Goal: Task Accomplishment & Management: Complete application form

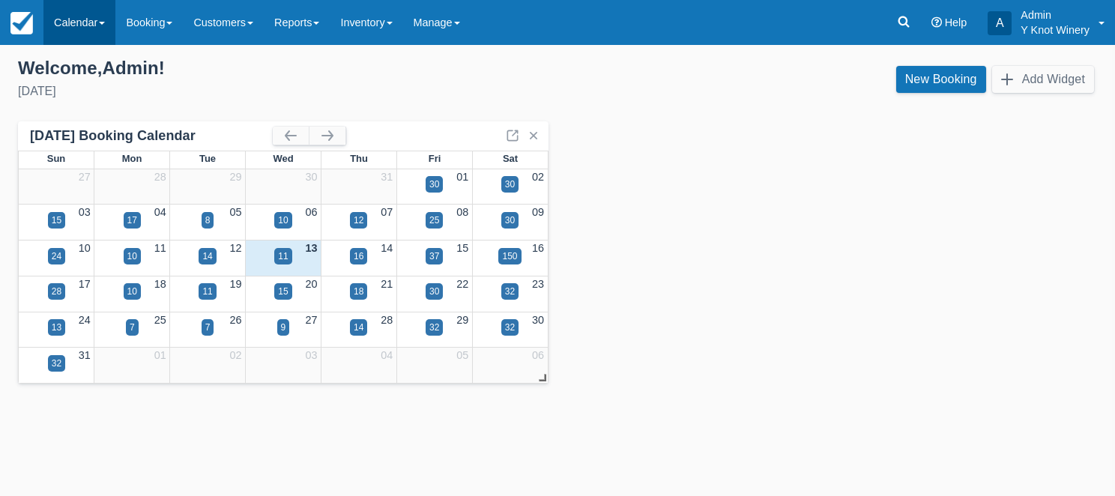
click at [109, 22] on link "Calendar" at bounding box center [79, 22] width 72 height 45
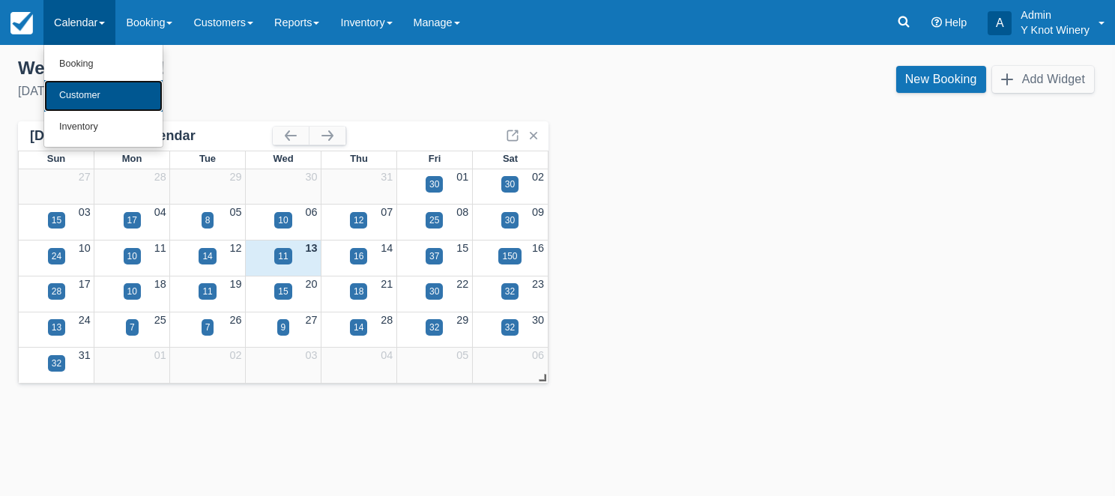
click at [103, 91] on link "Customer" at bounding box center [103, 95] width 118 height 31
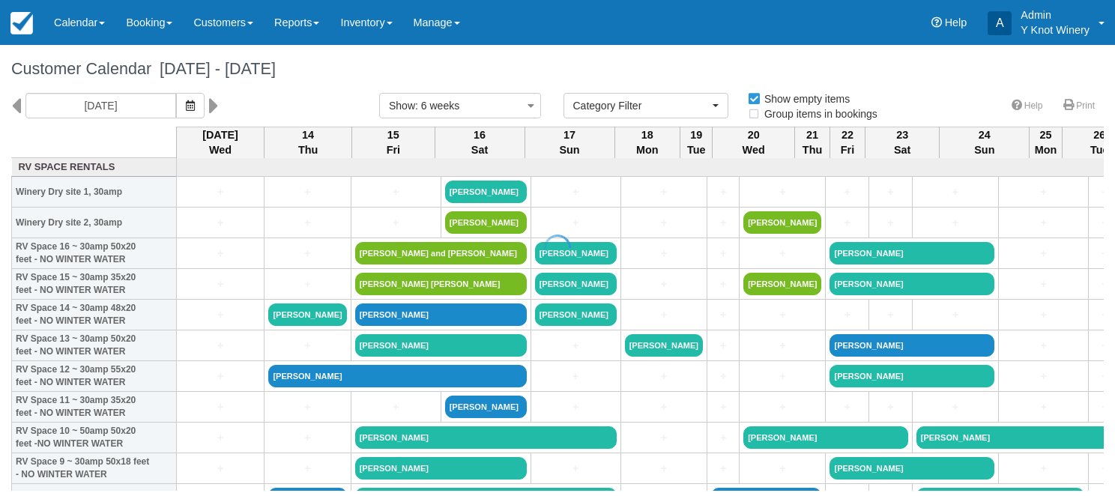
select select
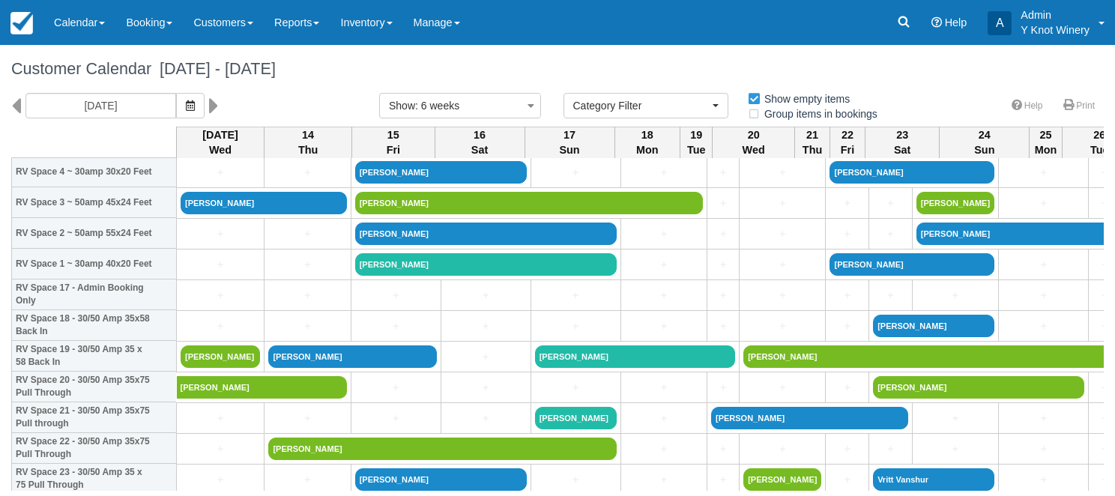
scroll to position [376, 0]
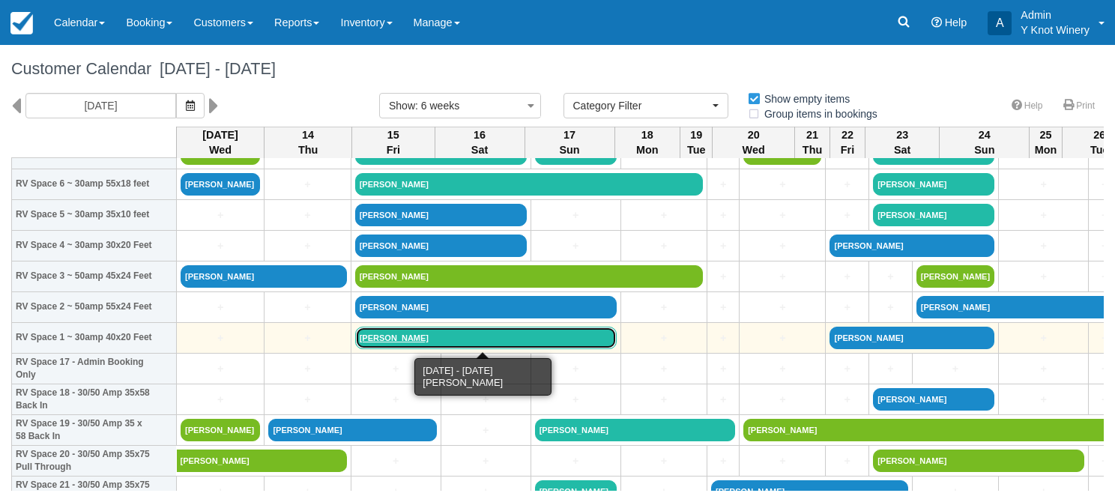
click at [386, 337] on link "[PERSON_NAME]" at bounding box center [486, 338] width 262 height 22
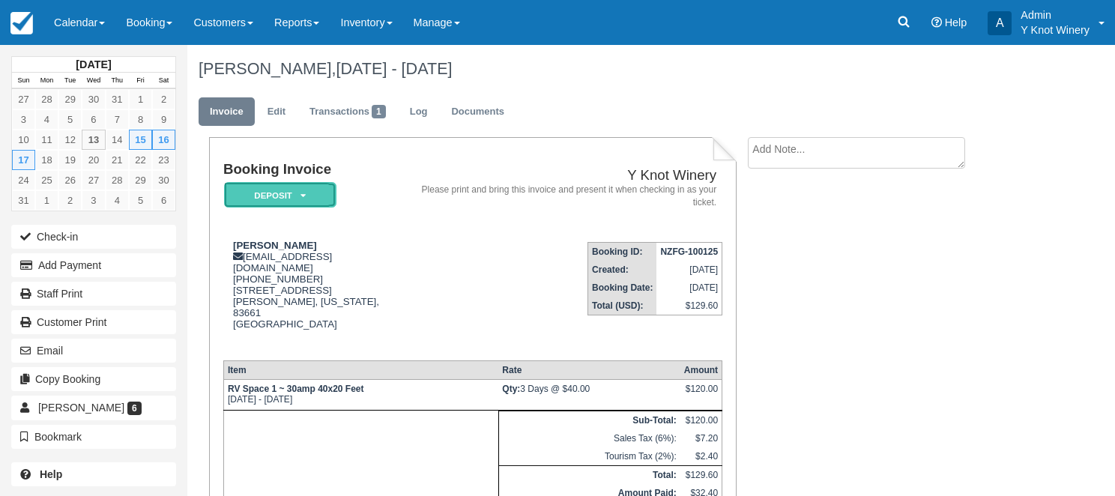
click at [302, 196] on icon at bounding box center [303, 195] width 5 height 9
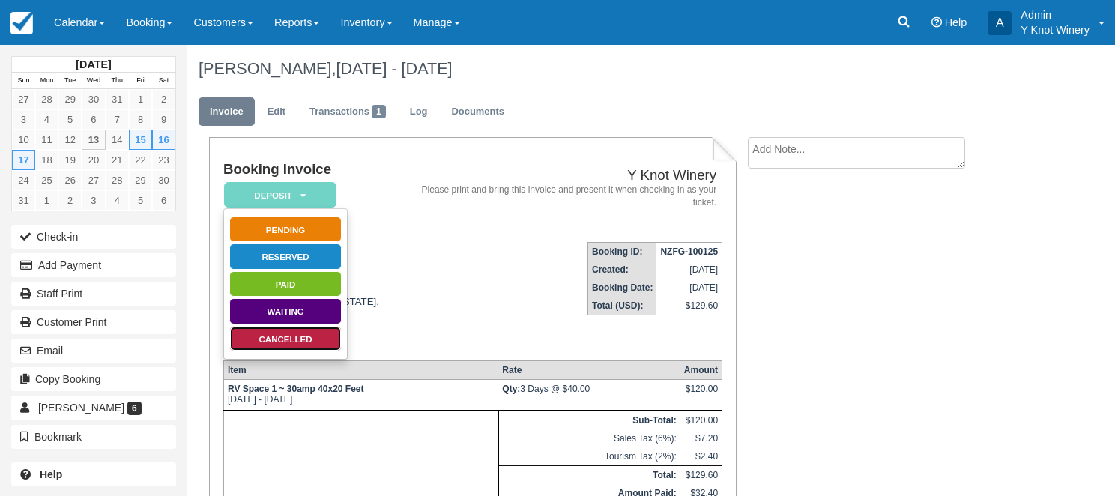
click at [298, 335] on link "Cancelled" at bounding box center [285, 339] width 112 height 26
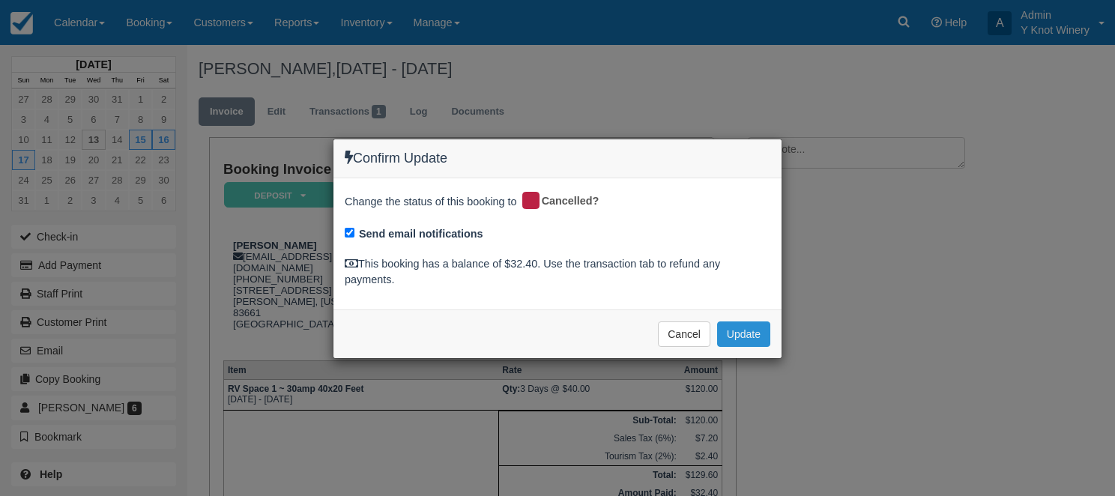
click at [752, 336] on button "Update" at bounding box center [743, 334] width 53 height 25
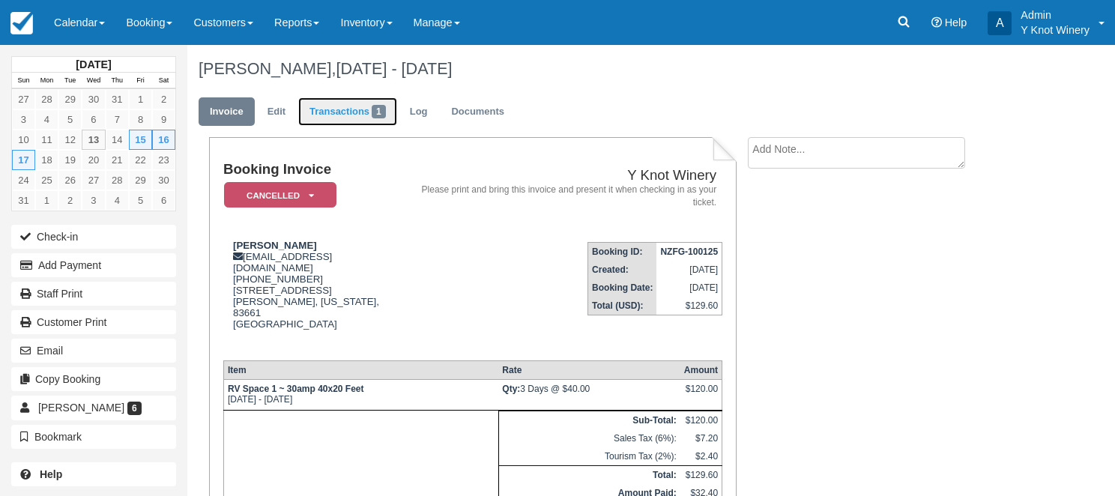
click at [344, 118] on link "Transactions 1" at bounding box center [347, 111] width 99 height 29
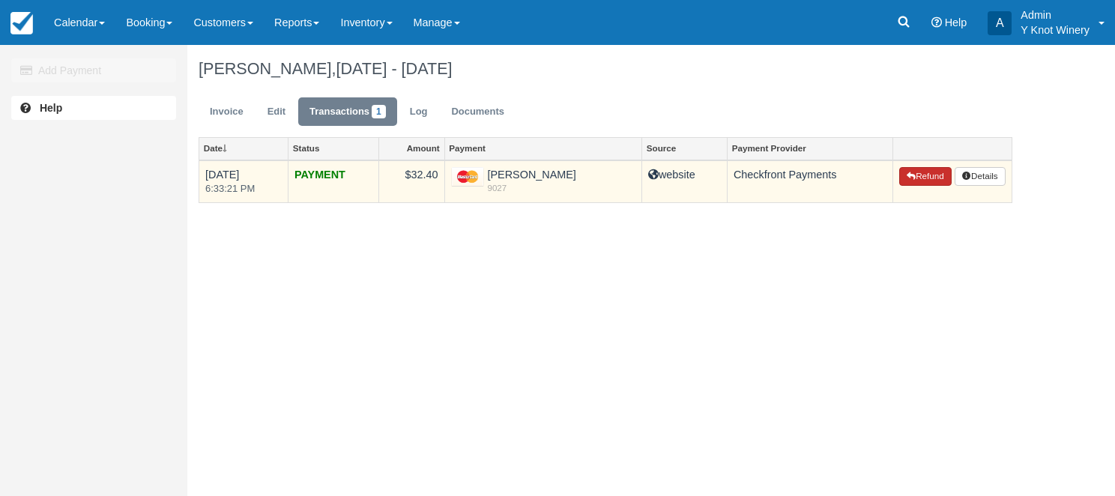
click at [925, 175] on button "Refund" at bounding box center [925, 176] width 52 height 19
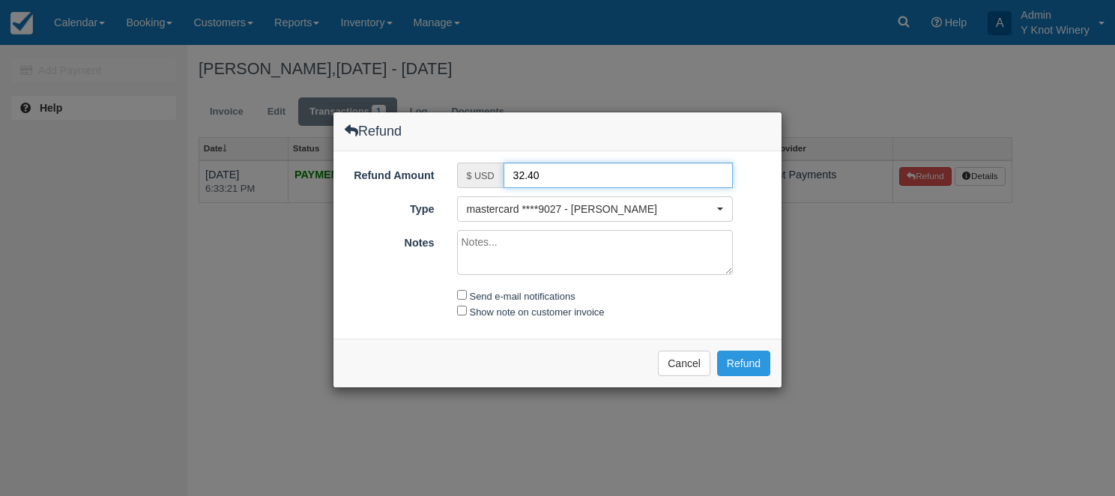
click at [513, 178] on input "32.40" at bounding box center [619, 175] width 230 height 25
type input "22.40"
click at [487, 240] on textarea "Notes" at bounding box center [595, 252] width 277 height 45
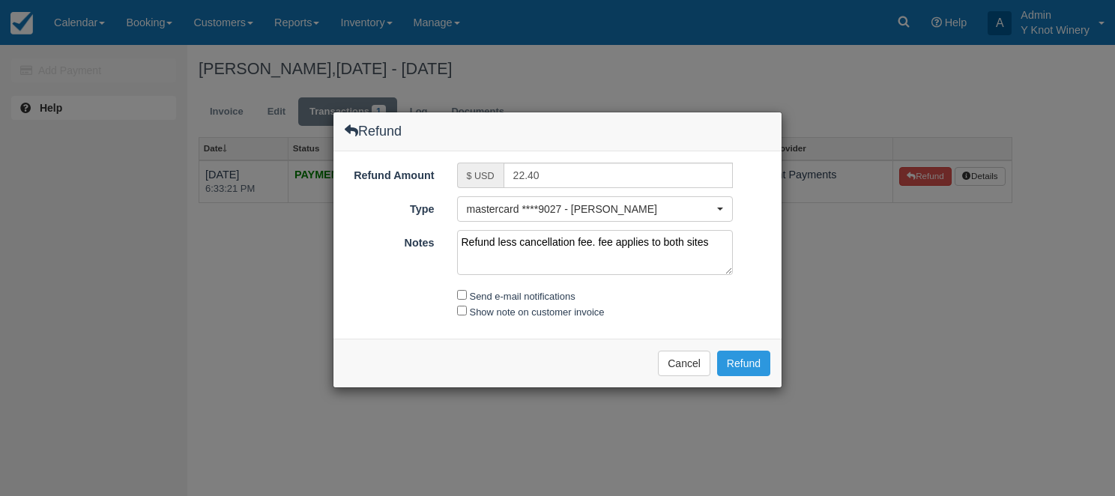
click at [648, 241] on textarea "Refund less cancellation fee. fee applies to both sites" at bounding box center [595, 252] width 277 height 45
type textarea "Refund less cancellation fee. fee applied to both sites"
click at [462, 293] on input "Send e-mail notifications" at bounding box center [462, 295] width 10 height 10
checkbox input "true"
click at [462, 312] on input "Show note on customer invoice" at bounding box center [462, 311] width 10 height 10
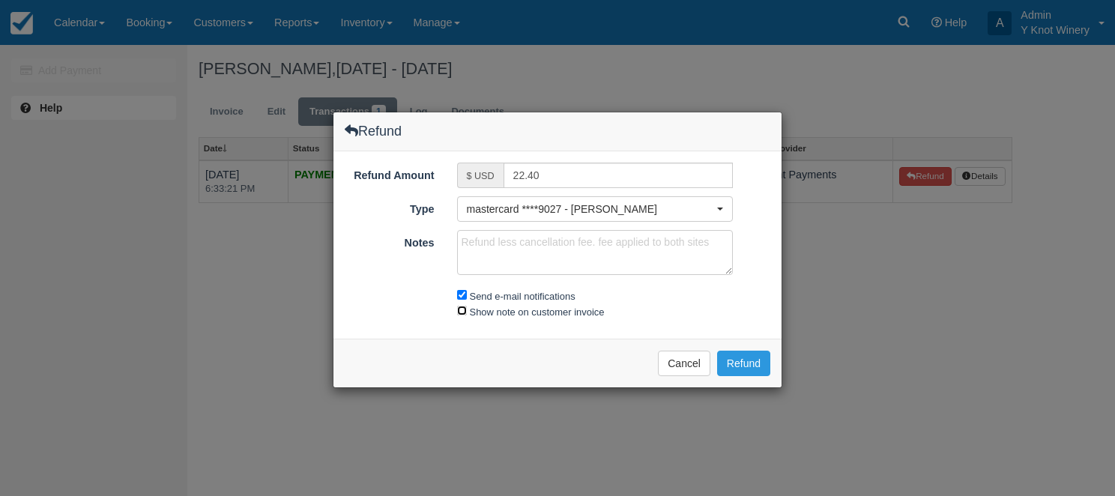
checkbox input "true"
click at [716, 242] on textarea "Refund less cancellation fee. fee applied to both sites" at bounding box center [595, 252] width 277 height 45
type textarea "Refund less cancellation fee. fee applied to both sites, booked pre 4/1/2025"
click at [751, 359] on button "Refund" at bounding box center [743, 363] width 53 height 25
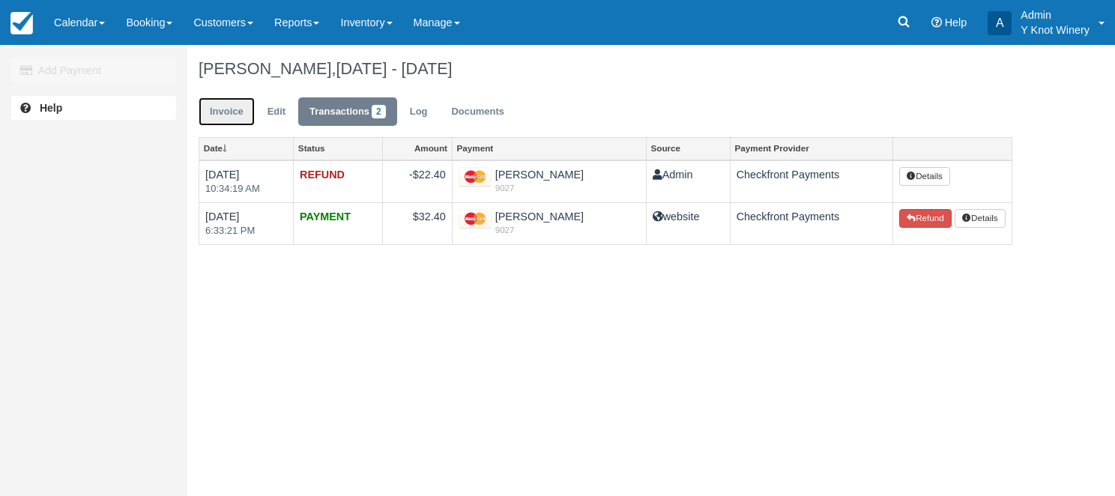
click at [221, 115] on link "Invoice" at bounding box center [227, 111] width 56 height 29
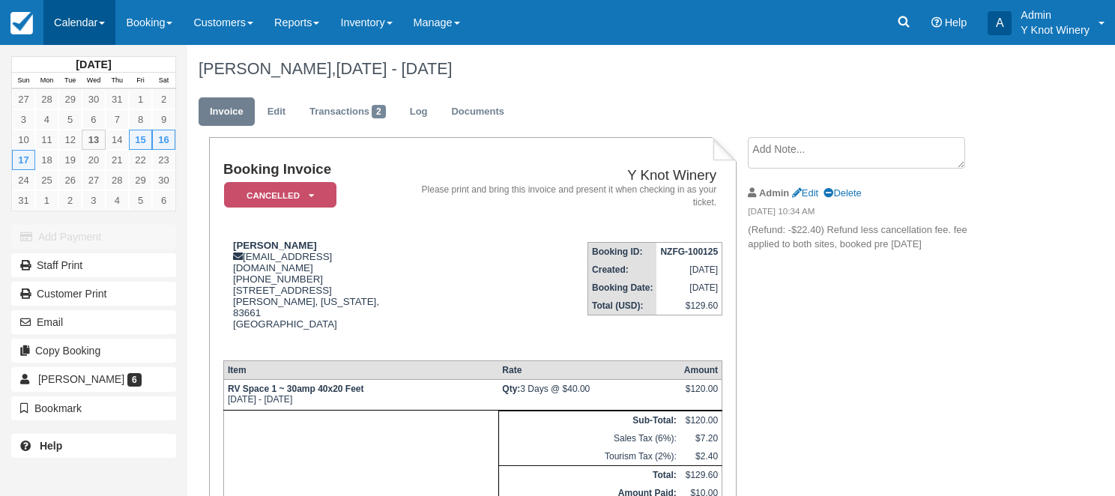
click at [105, 22] on span at bounding box center [102, 23] width 6 height 3
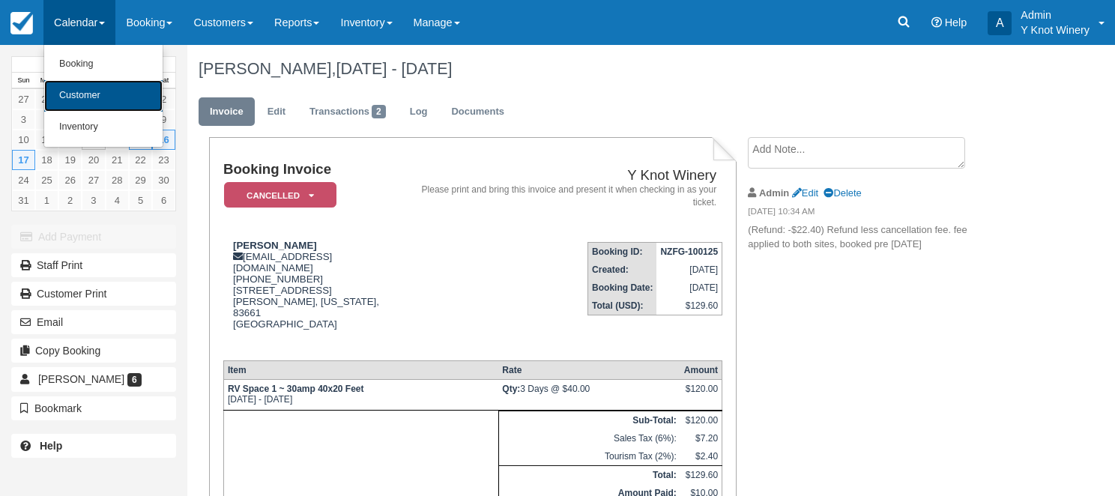
click at [102, 87] on link "Customer" at bounding box center [103, 95] width 118 height 31
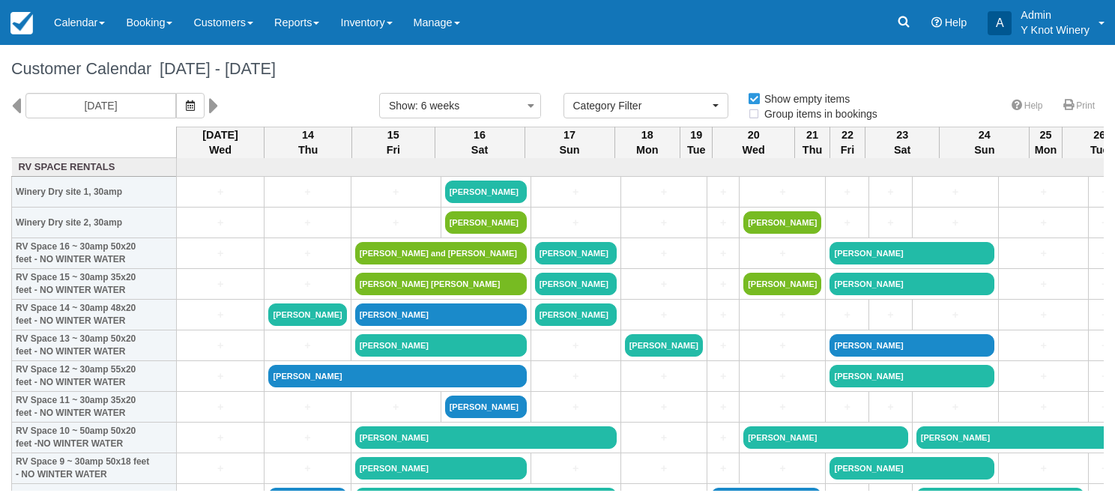
select select
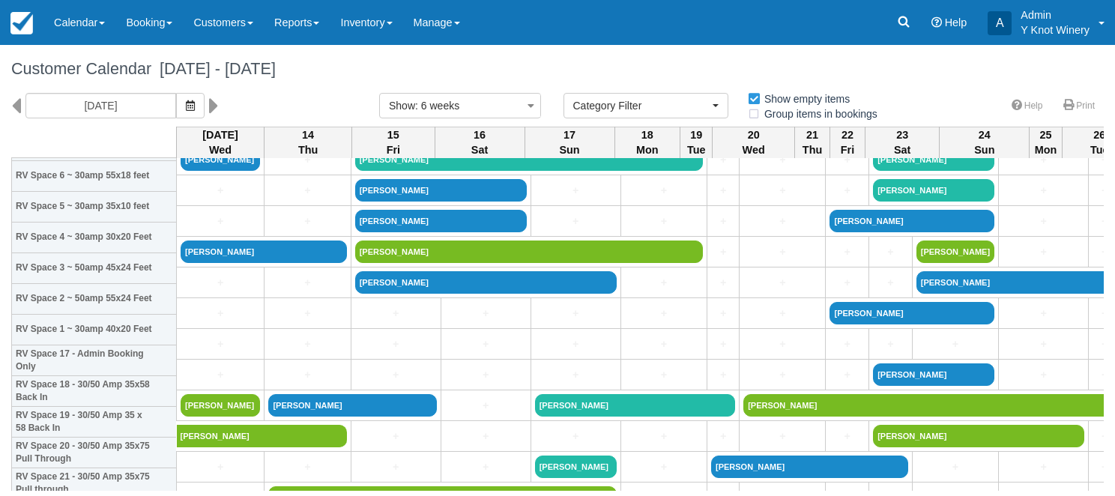
scroll to position [442, 0]
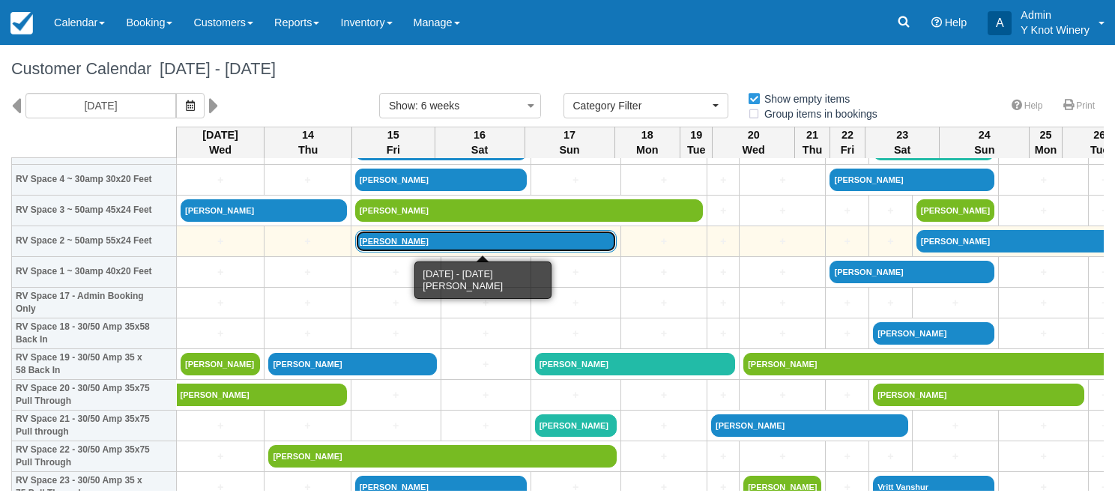
click at [379, 243] on link "Brandy Batty" at bounding box center [486, 241] width 262 height 22
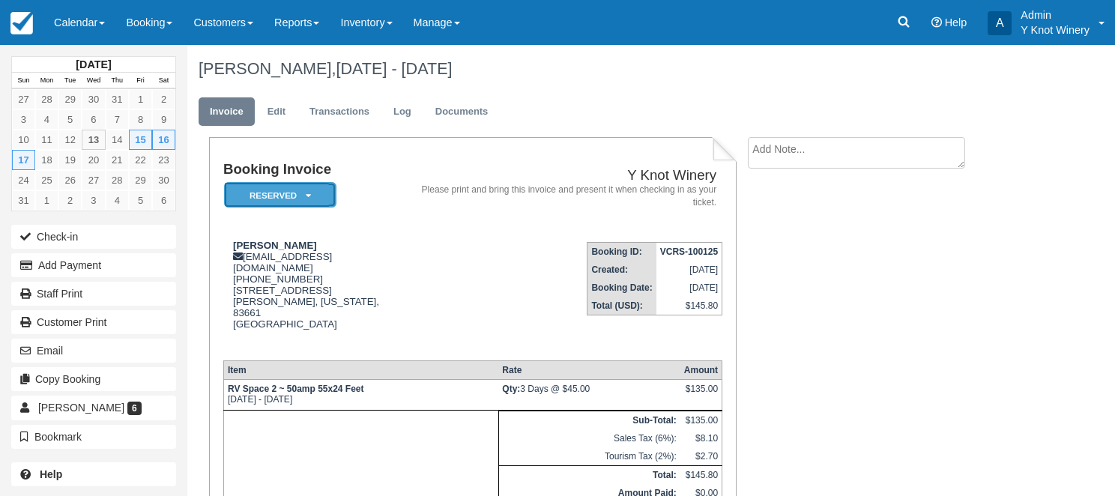
click at [307, 196] on icon at bounding box center [308, 195] width 5 height 9
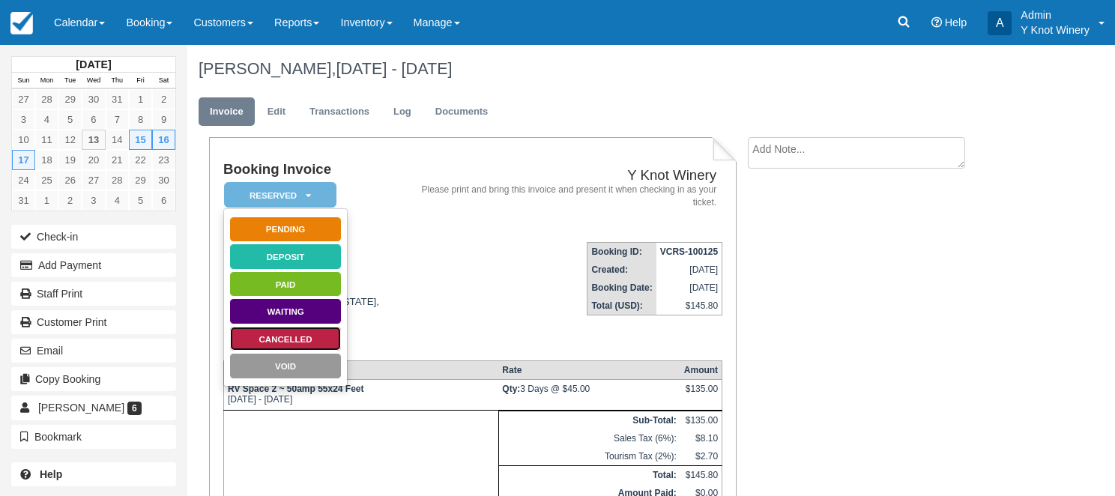
click at [328, 331] on link "Cancelled" at bounding box center [285, 339] width 112 height 26
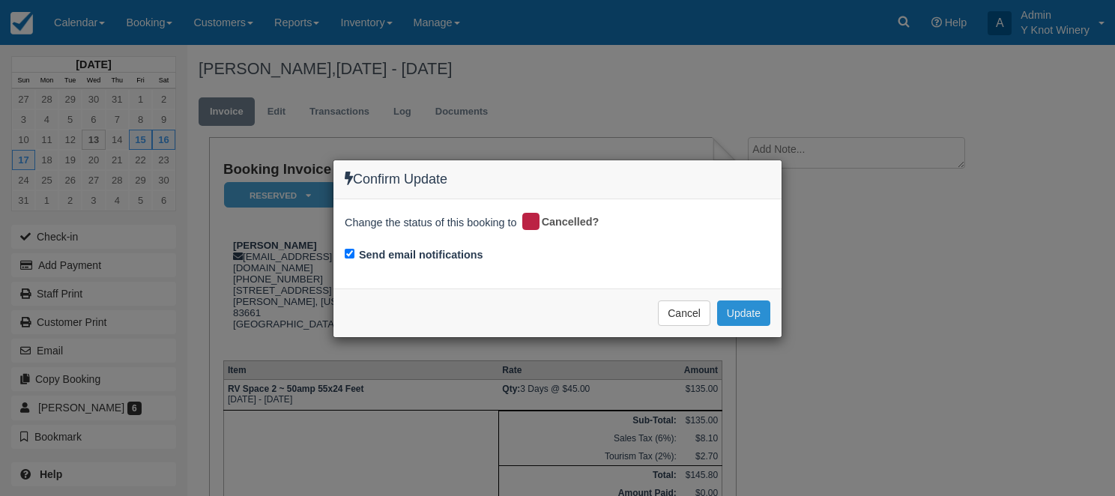
click at [754, 309] on button "Update" at bounding box center [743, 313] width 53 height 25
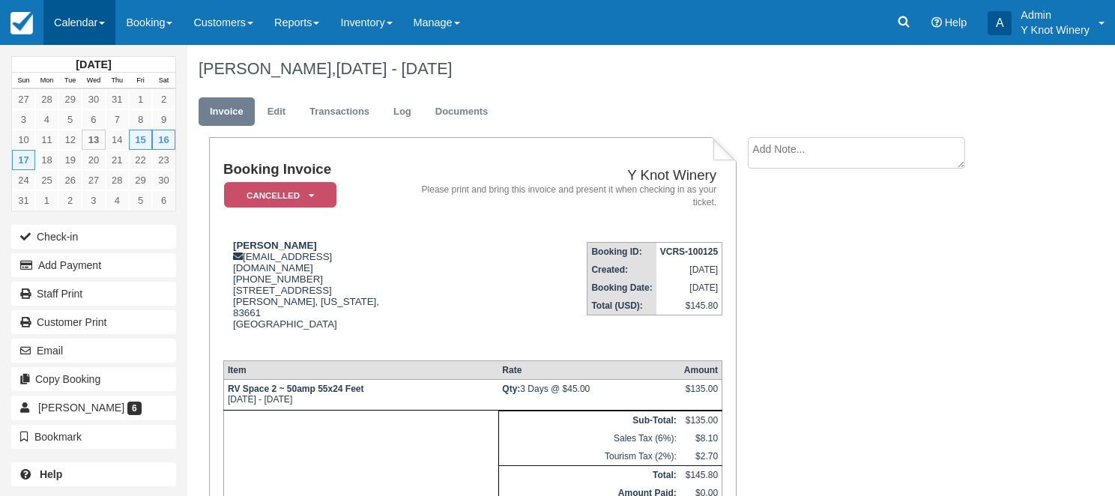
click at [104, 30] on link "Calendar" at bounding box center [79, 22] width 72 height 45
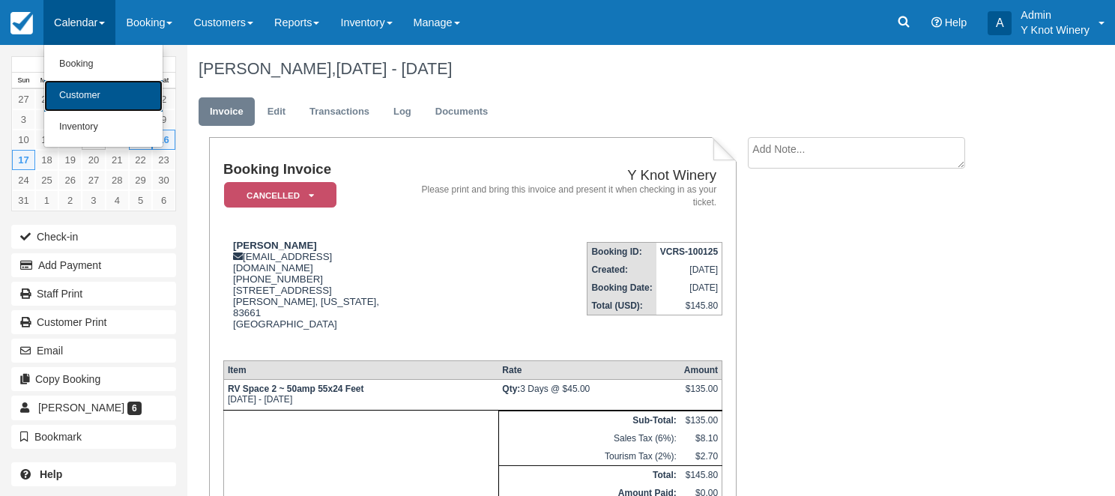
click at [100, 90] on link "Customer" at bounding box center [103, 95] width 118 height 31
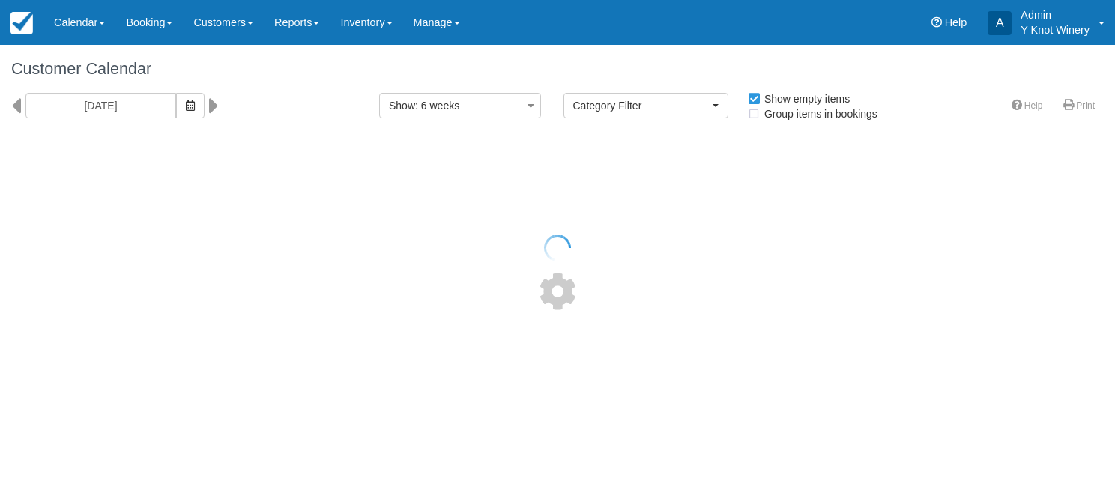
select select
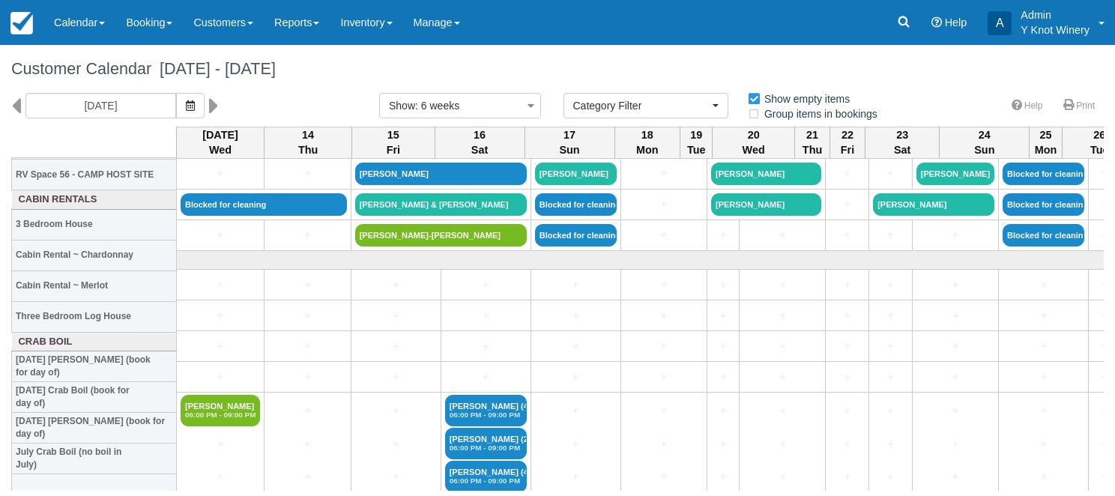
scroll to position [1957, 0]
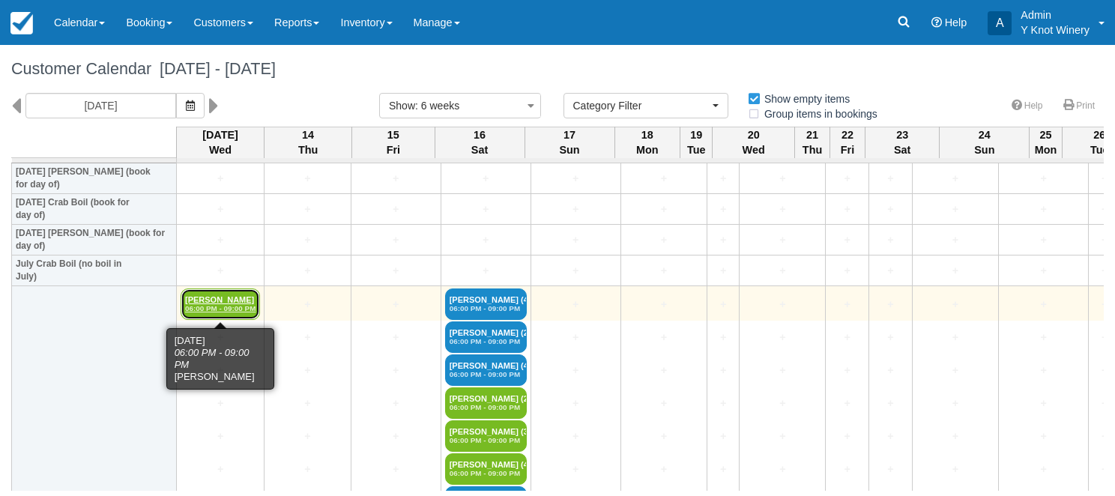
click at [198, 304] on link "Rebecca Saxton 06:00 PM - 09:00 PM" at bounding box center [220, 304] width 79 height 31
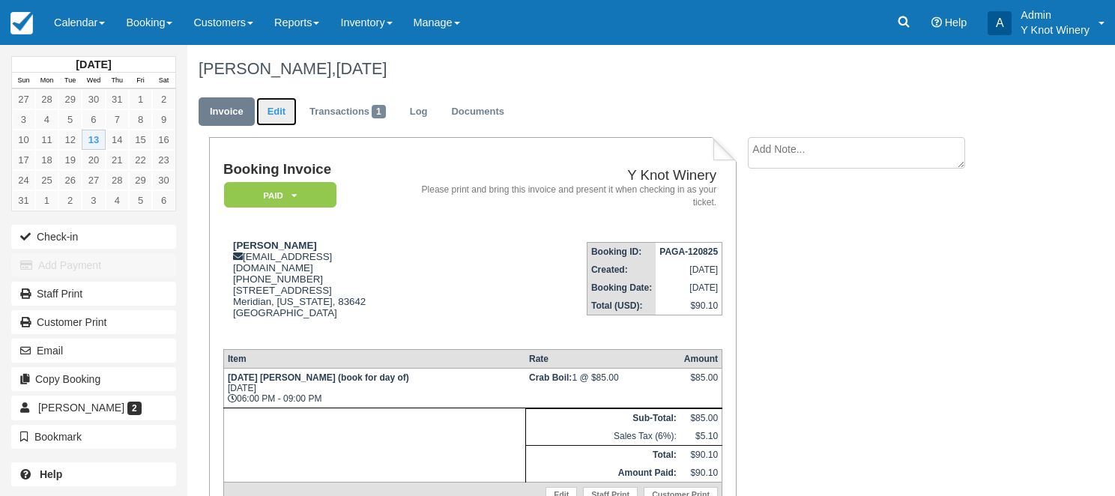
click at [281, 112] on link "Edit" at bounding box center [276, 111] width 40 height 29
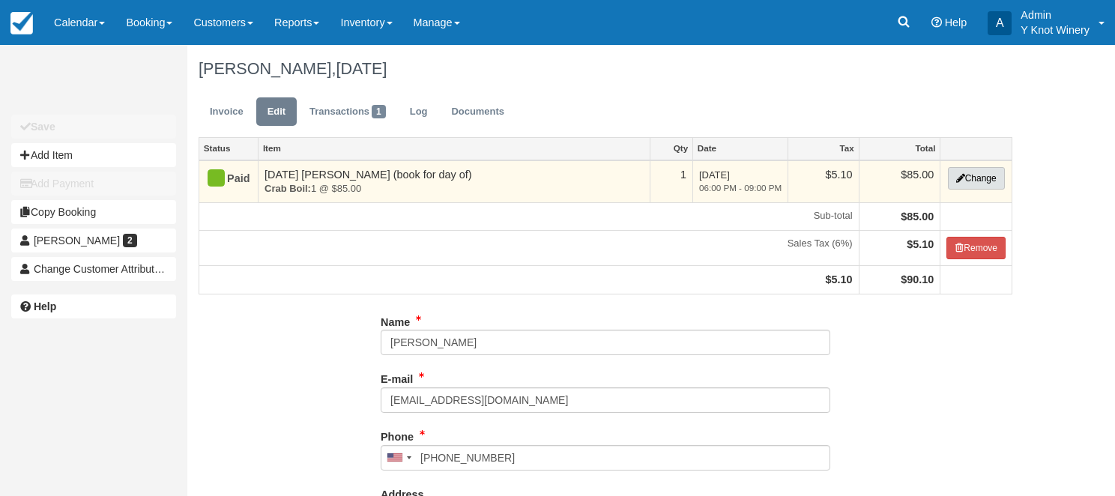
type input "[PHONE_NUMBER]"
click at [980, 181] on button "Change" at bounding box center [976, 178] width 57 height 22
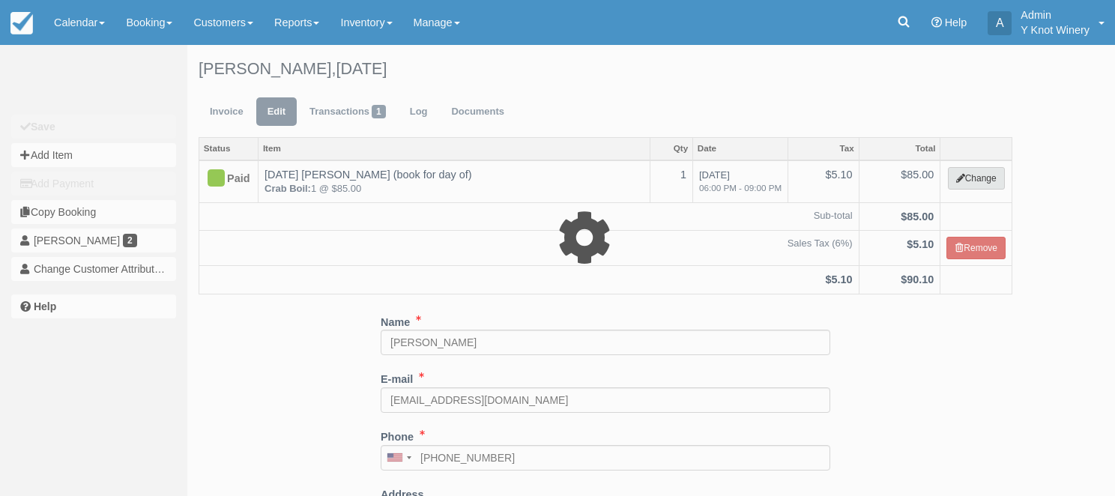
select select "8"
type input "85.00"
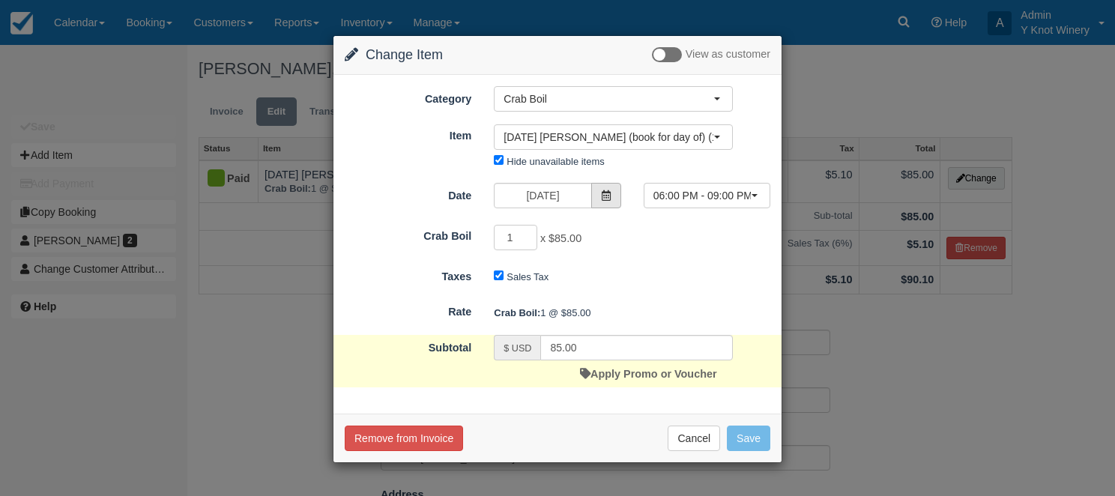
click at [603, 190] on icon at bounding box center [606, 195] width 10 height 10
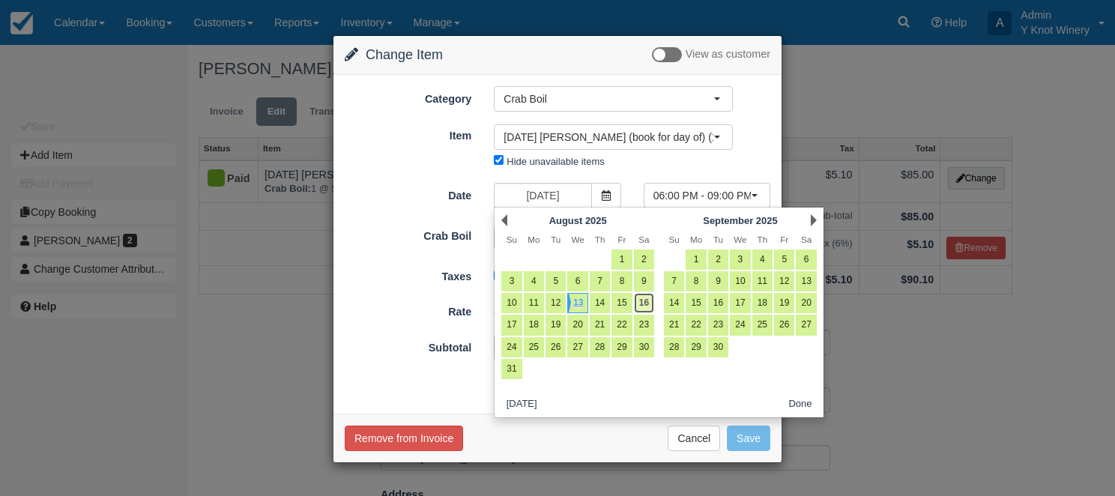
click at [646, 300] on link "16" at bounding box center [644, 303] width 20 height 20
type input "[DATE]"
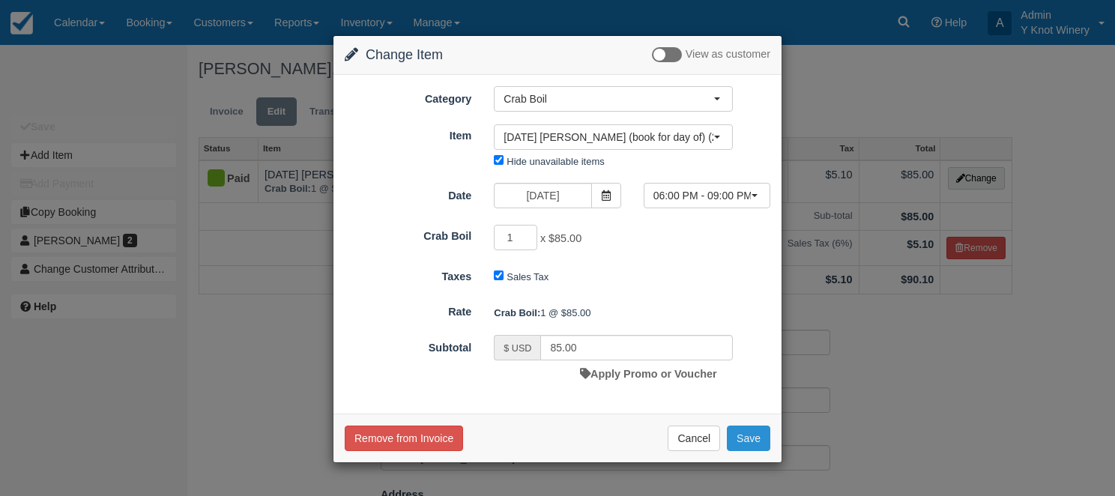
click at [755, 440] on button "Save" at bounding box center [748, 438] width 43 height 25
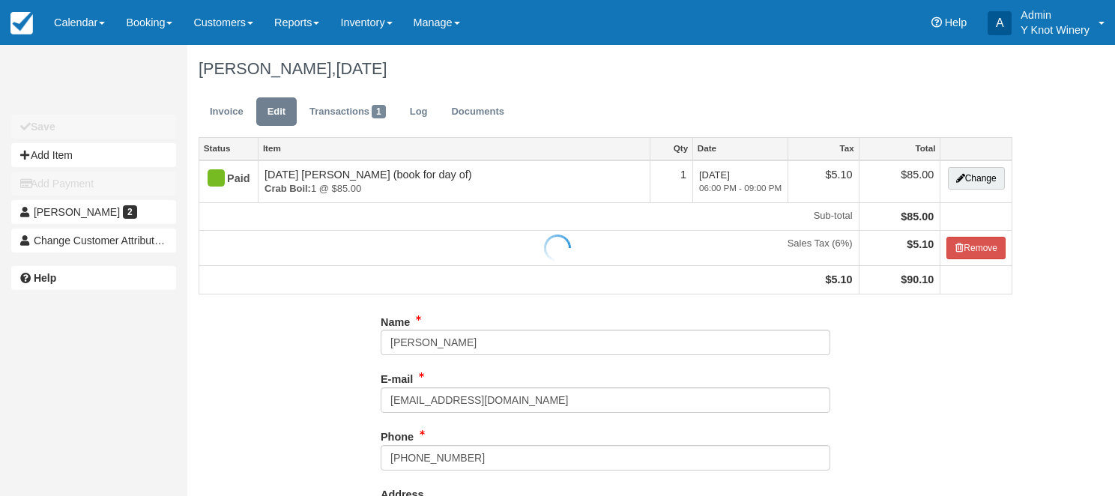
type input "[PHONE_NUMBER]"
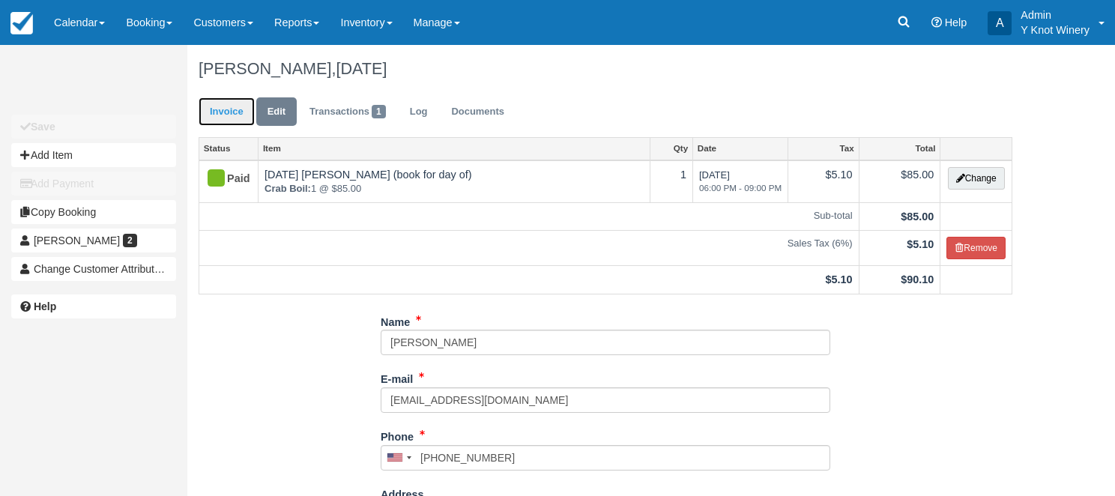
click at [227, 116] on link "Invoice" at bounding box center [227, 111] width 56 height 29
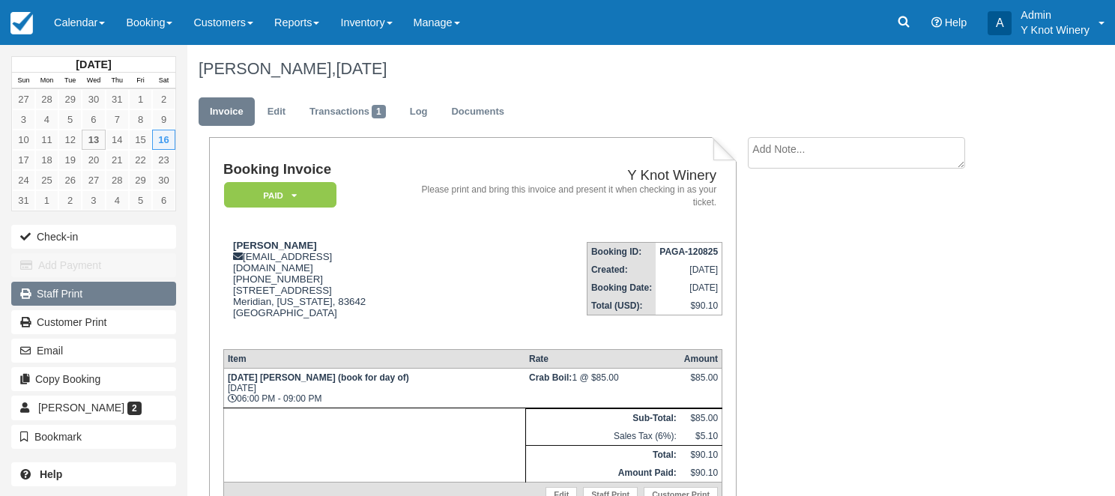
click at [124, 297] on link "Staff Print" at bounding box center [93, 294] width 165 height 24
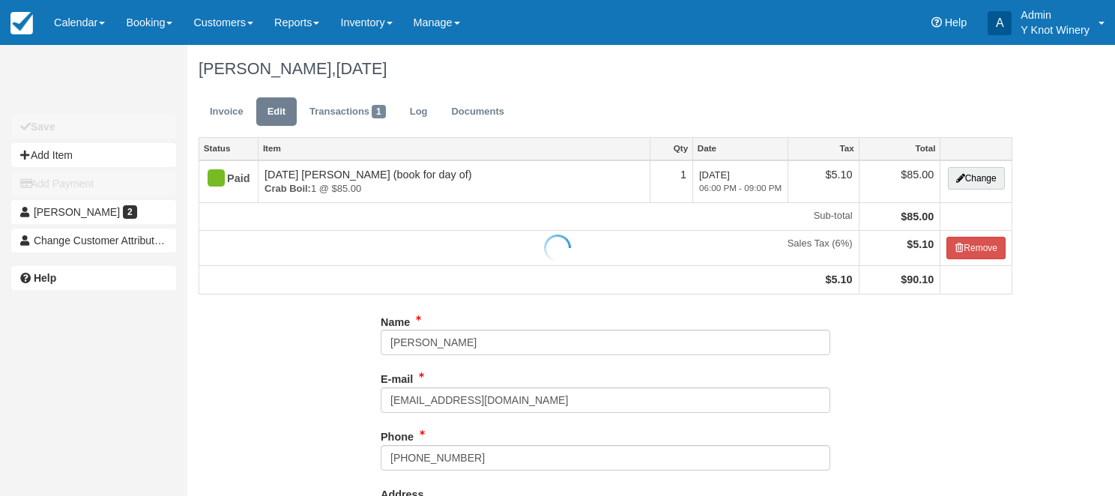
type input "[PHONE_NUMBER]"
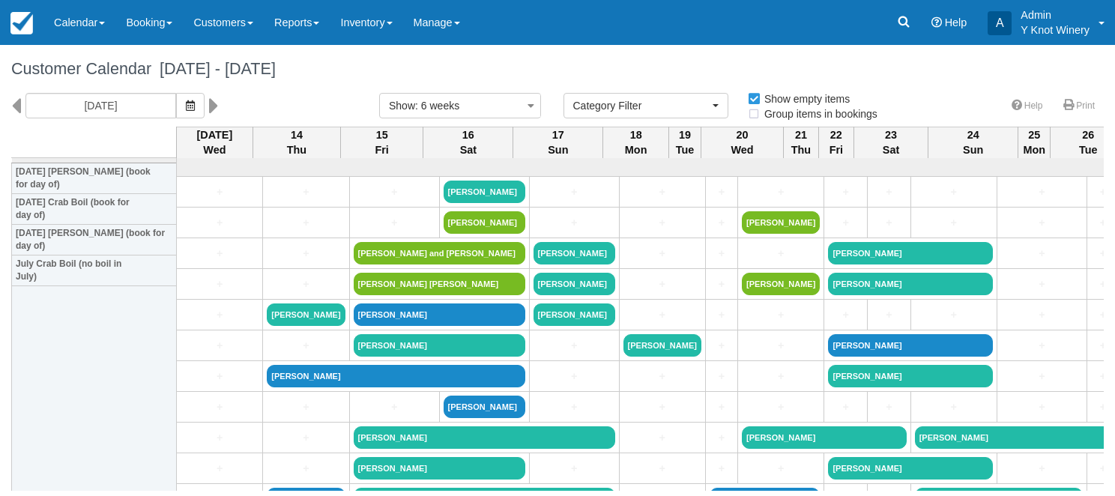
select select
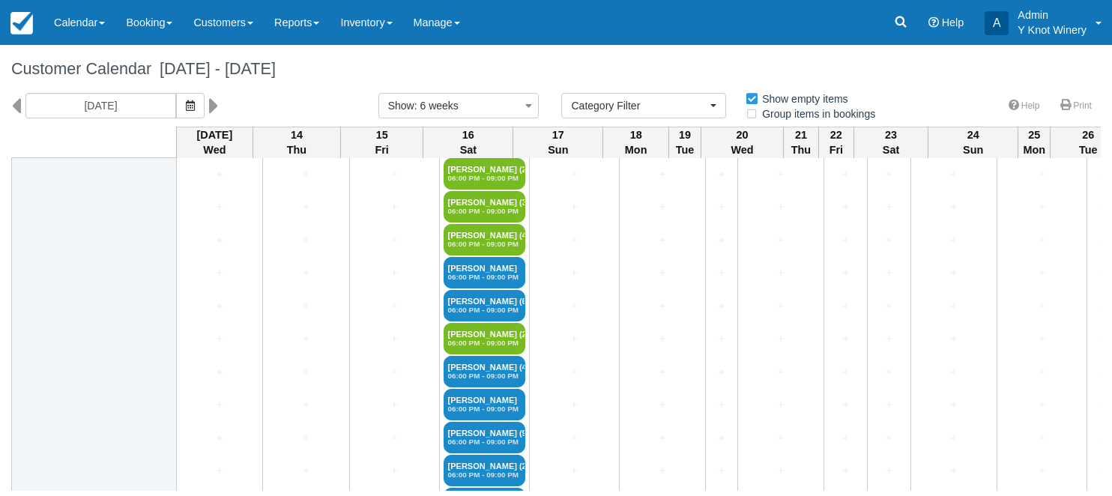
scroll to position [2211, 0]
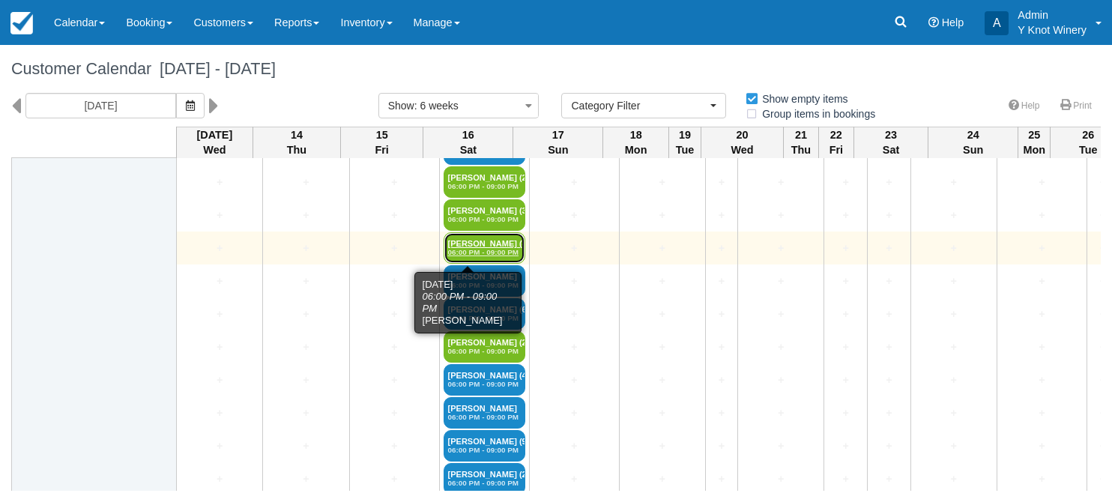
click at [462, 243] on link "[PERSON_NAME] (4) 06:00 PM - 09:00 PM" at bounding box center [485, 247] width 82 height 31
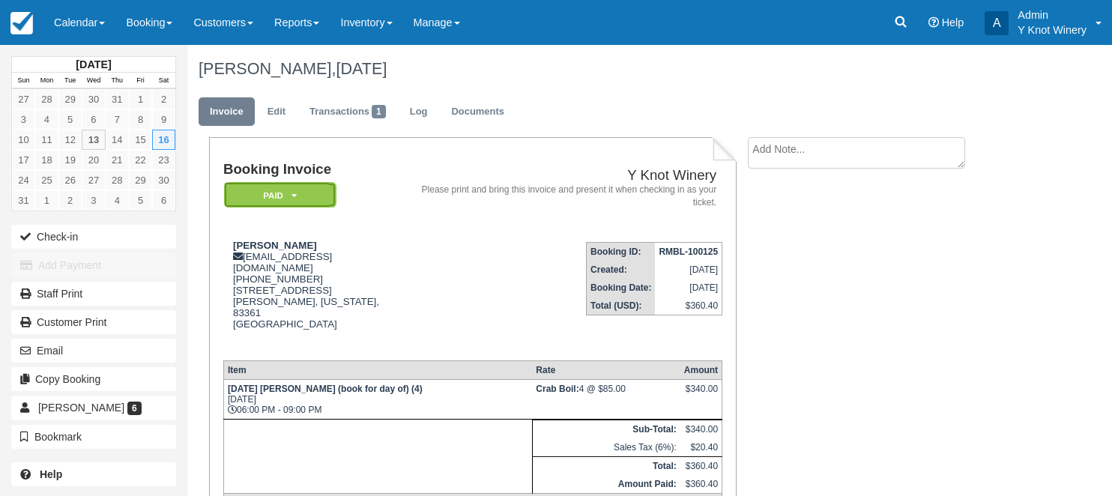
click at [295, 195] on icon at bounding box center [294, 195] width 5 height 9
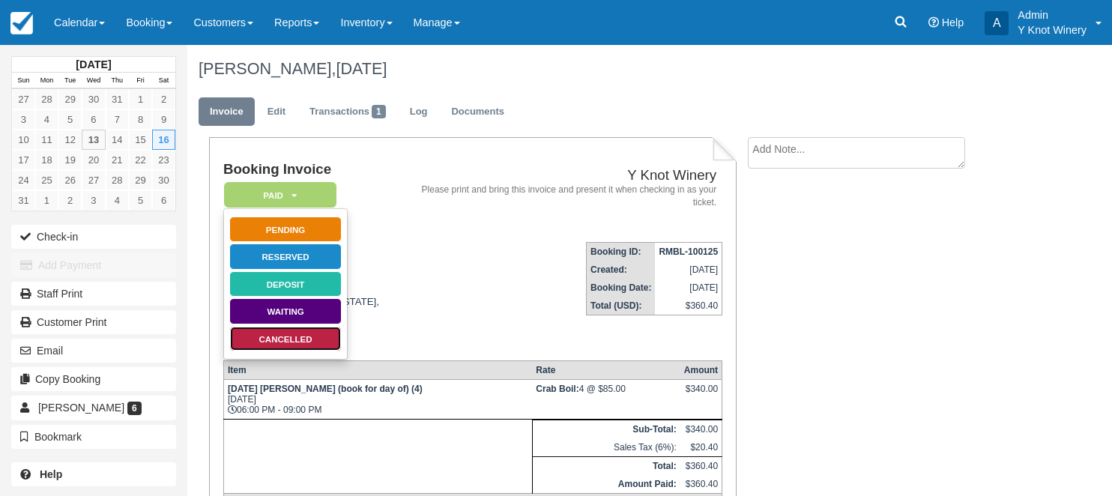
click at [301, 338] on link "Cancelled" at bounding box center [285, 339] width 112 height 26
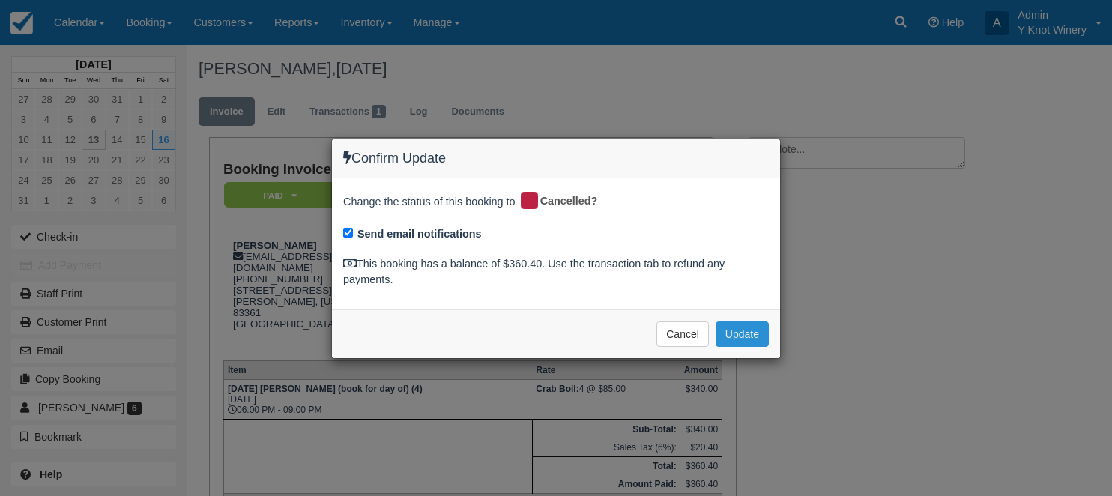
click at [752, 341] on button "Update" at bounding box center [742, 334] width 53 height 25
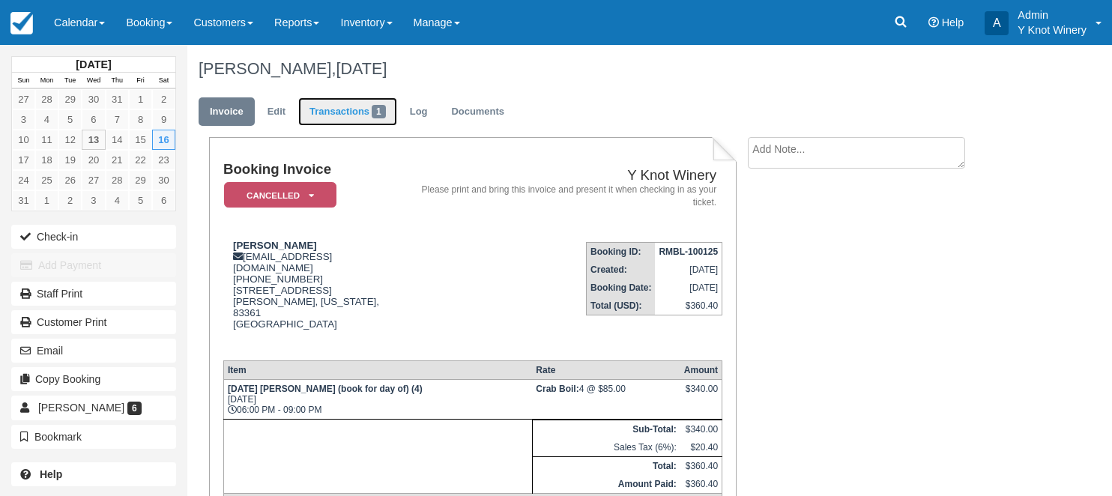
click at [346, 115] on link "Transactions 1" at bounding box center [347, 111] width 99 height 29
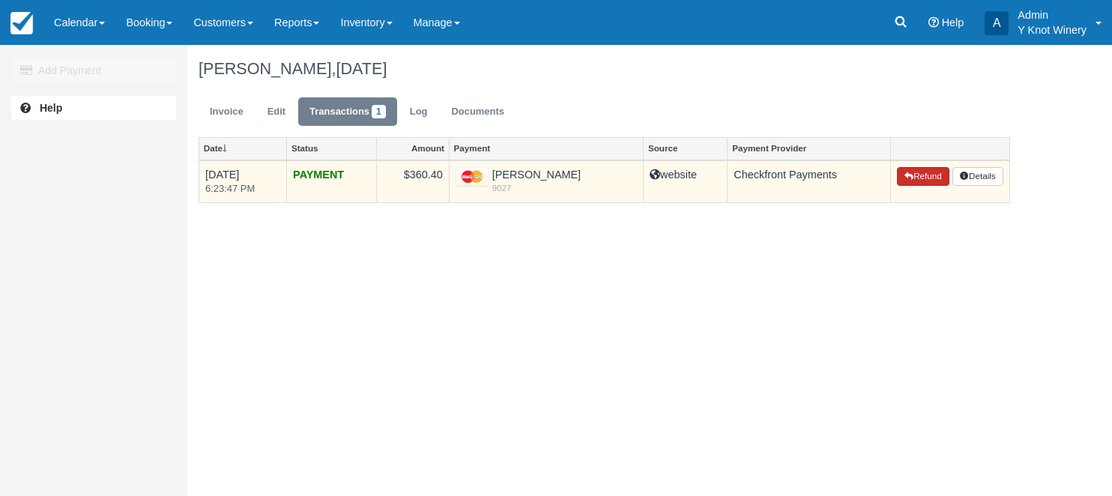
click at [922, 180] on button "Refund" at bounding box center [923, 176] width 52 height 19
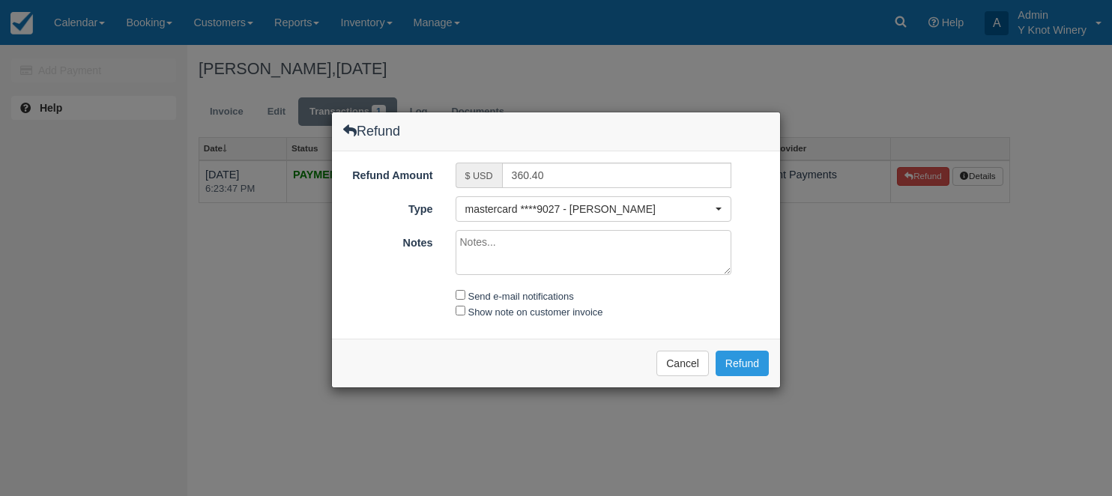
click at [485, 241] on textarea "Notes" at bounding box center [594, 252] width 277 height 45
type textarea "refund of payment less $20 cancellation fee. (one fee applied to all 4)"
click at [462, 292] on input "Send e-mail notifications" at bounding box center [461, 295] width 10 height 10
checkbox input "true"
click at [461, 310] on input "Show note on customer invoice" at bounding box center [461, 311] width 10 height 10
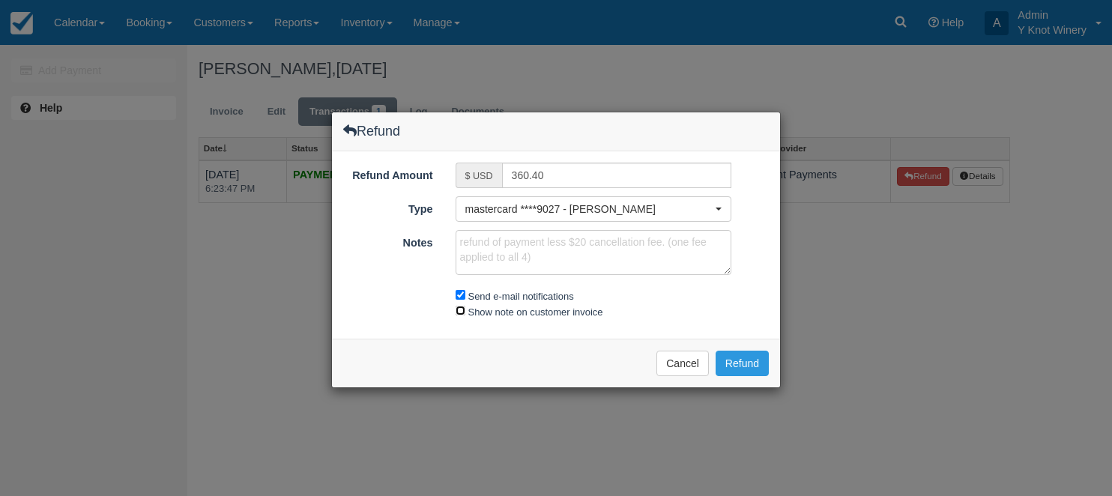
checkbox input "true"
click at [524, 172] on input "360.40" at bounding box center [617, 175] width 230 height 25
type input "340.40"
click at [747, 360] on button "Refund" at bounding box center [742, 363] width 53 height 25
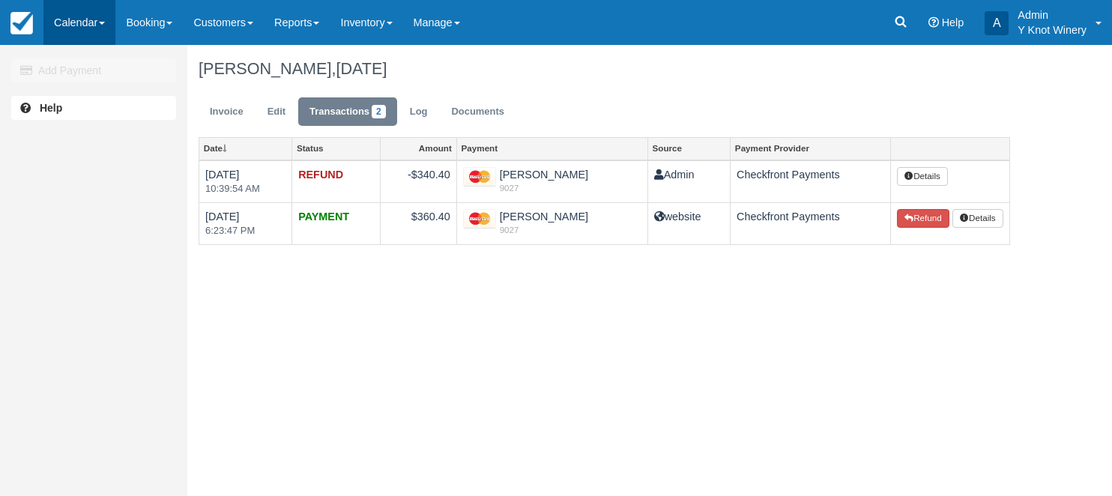
click at [108, 20] on link "Calendar" at bounding box center [79, 22] width 72 height 45
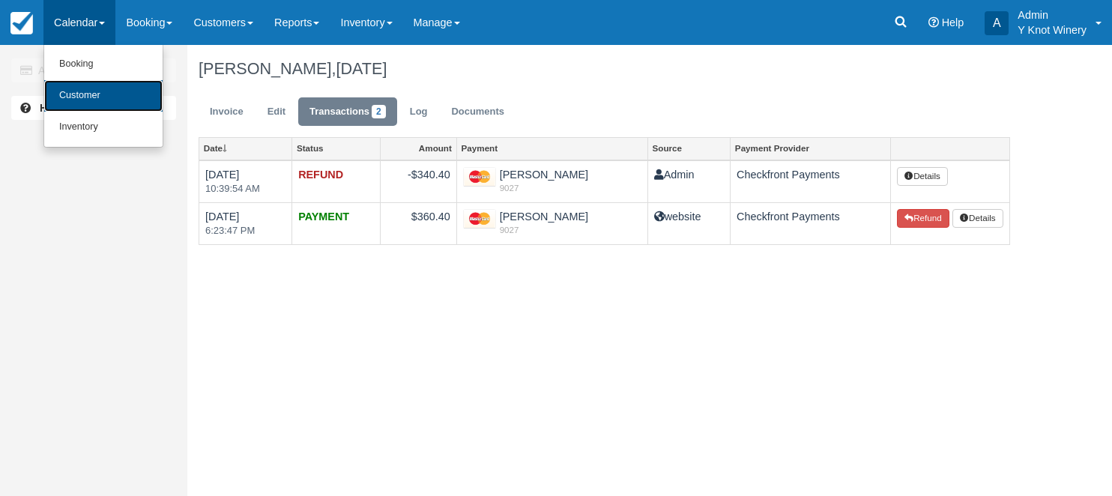
click at [97, 91] on link "Customer" at bounding box center [103, 95] width 118 height 31
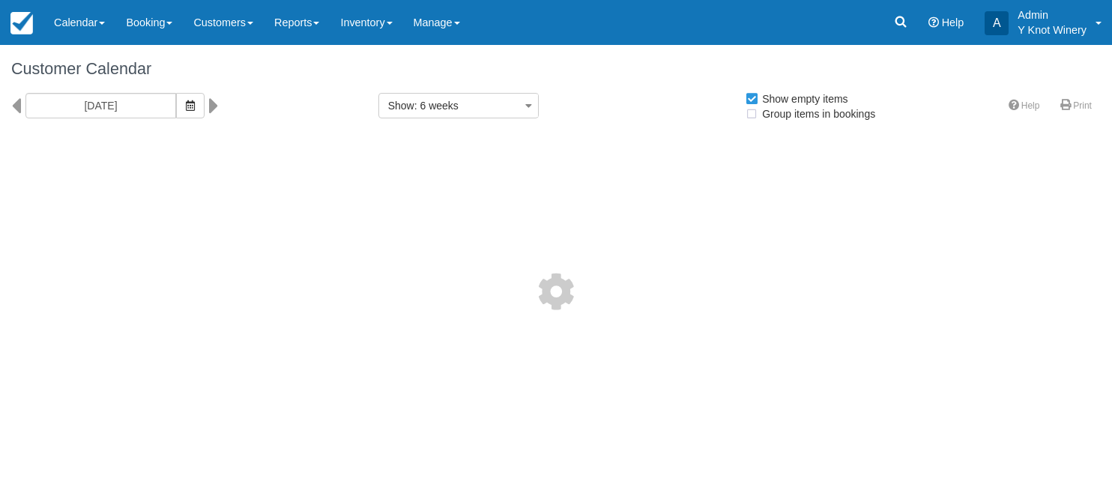
select select
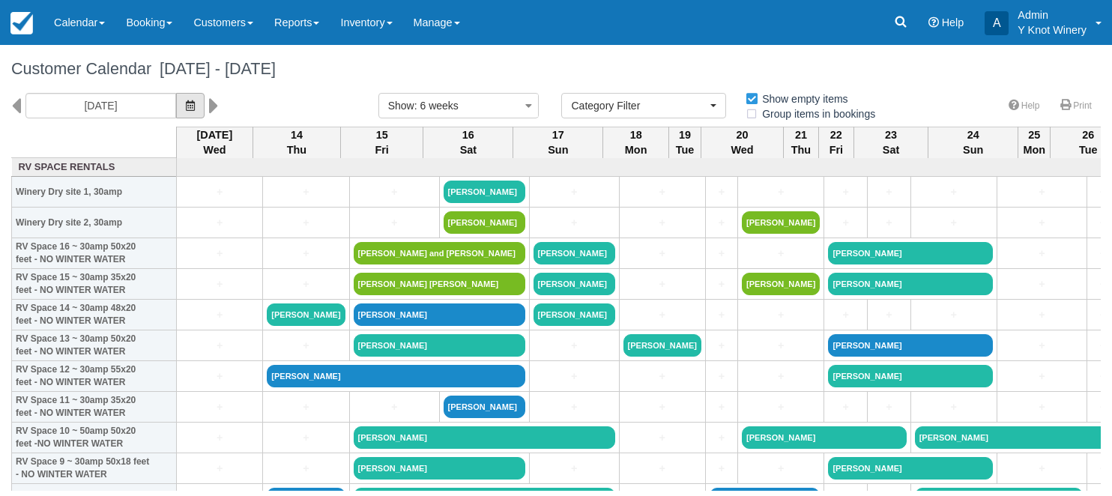
click at [186, 108] on icon "button" at bounding box center [190, 105] width 9 height 10
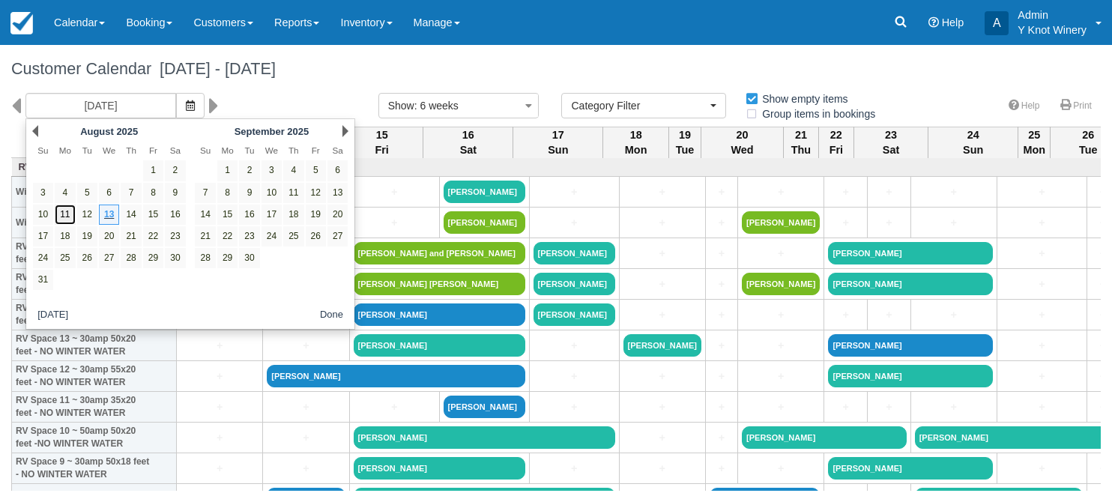
click at [67, 214] on link "11" at bounding box center [65, 215] width 20 height 20
type input "[DATE]"
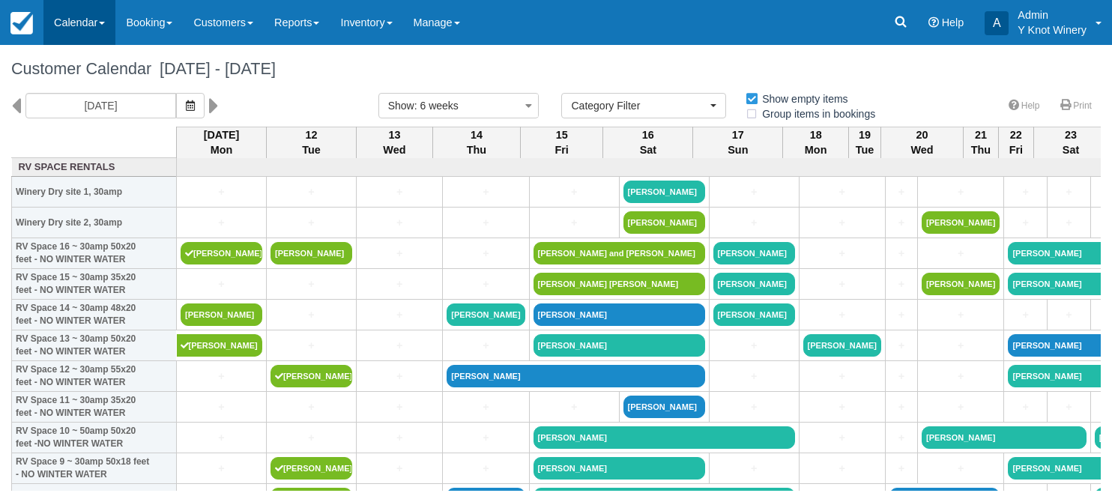
click at [105, 22] on span at bounding box center [102, 23] width 6 height 3
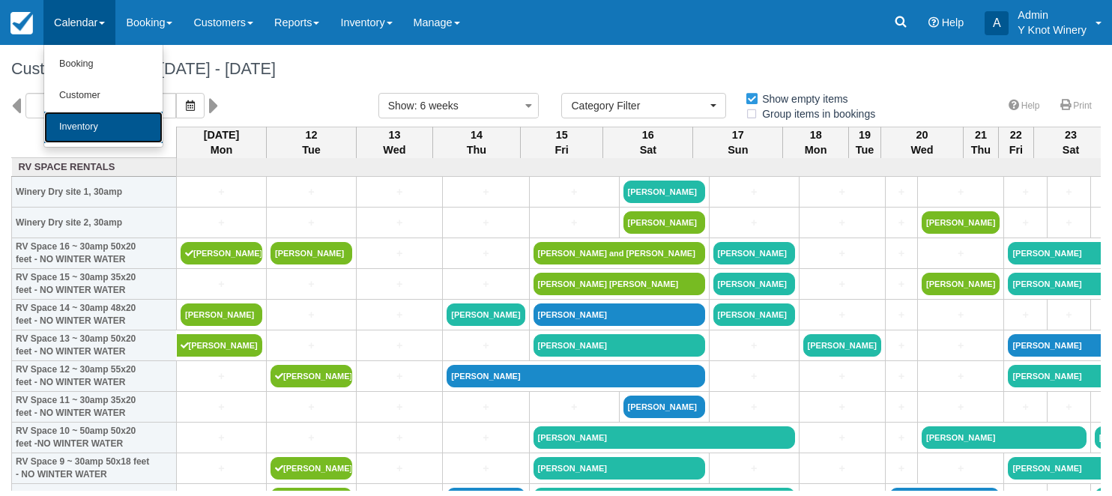
click at [103, 131] on link "Inventory" at bounding box center [103, 127] width 118 height 31
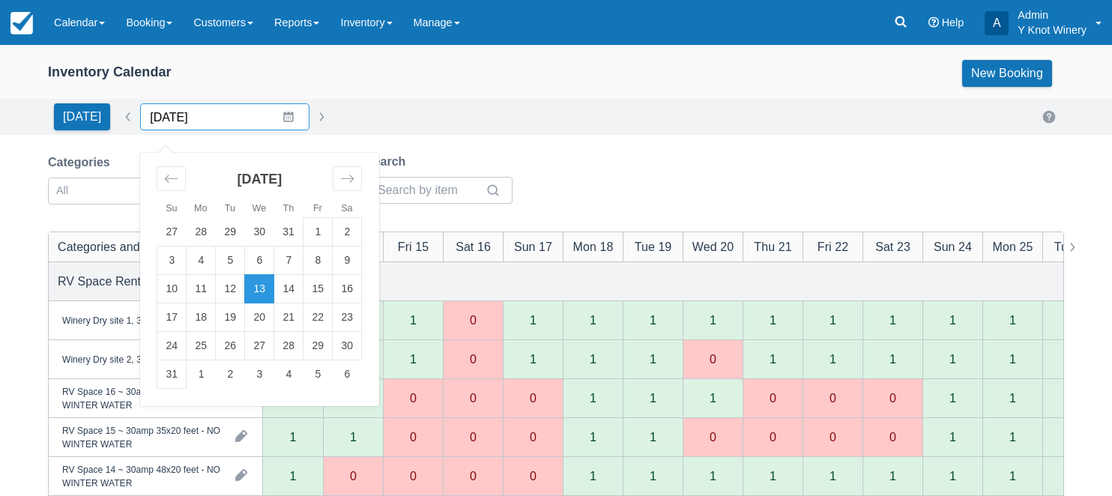
click at [282, 115] on input "[DATE]" at bounding box center [224, 116] width 169 height 27
click at [170, 289] on td "10" at bounding box center [171, 289] width 29 height 28
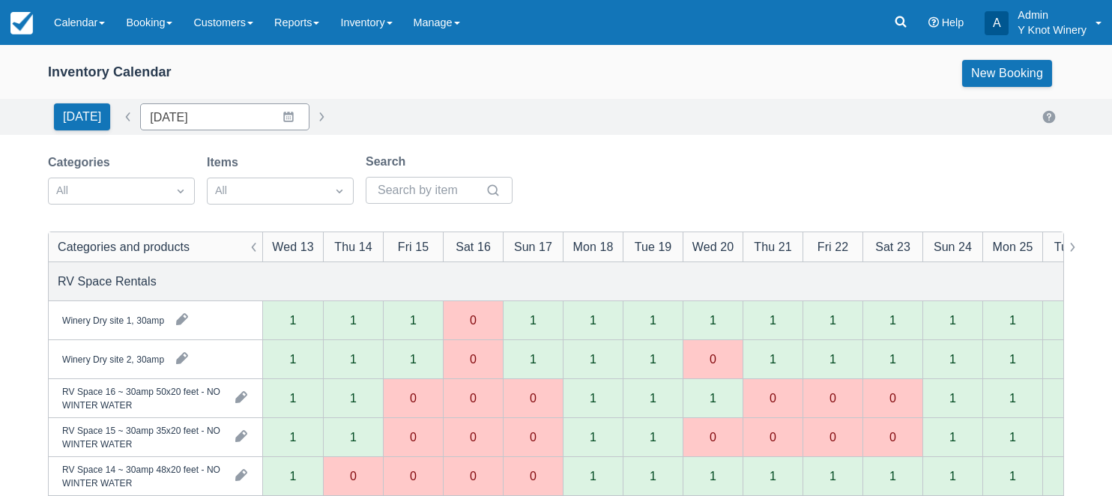
type input "08/10/25"
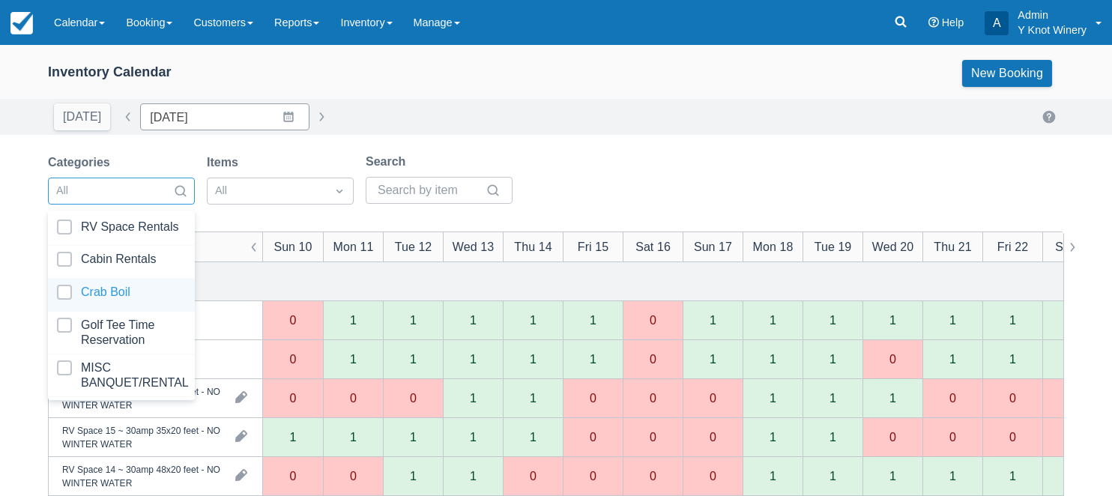
click at [130, 296] on div at bounding box center [121, 295] width 129 height 20
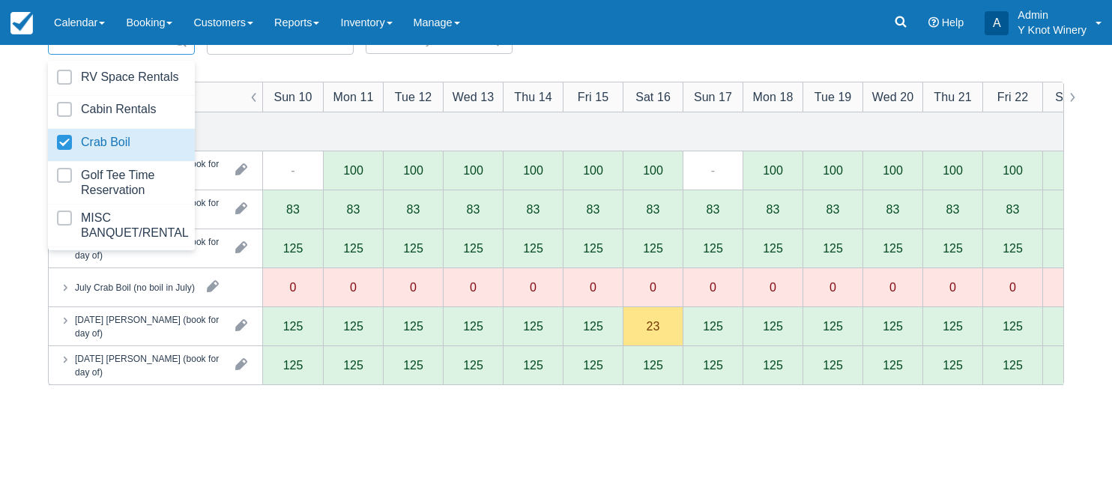
scroll to position [154, 0]
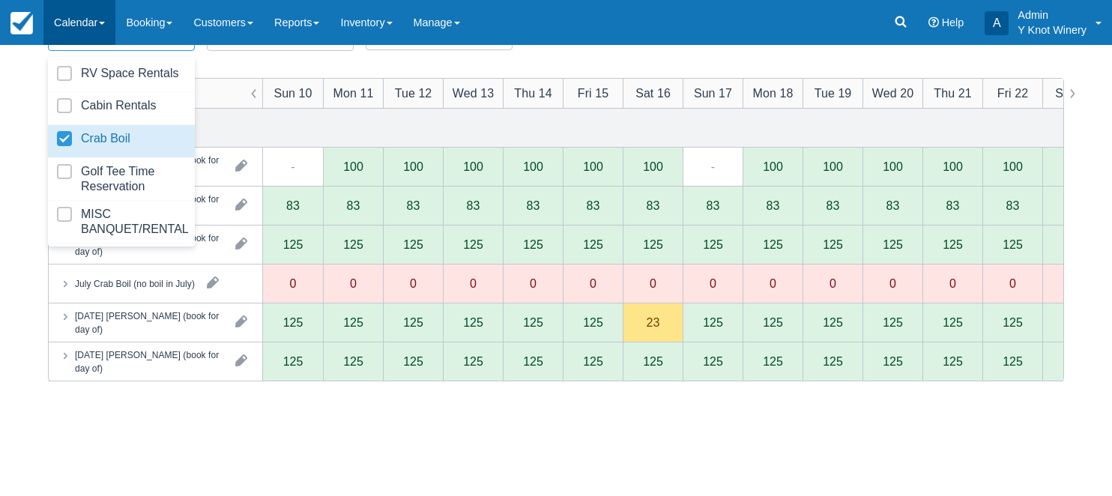
click at [106, 17] on link "Calendar" at bounding box center [79, 22] width 72 height 45
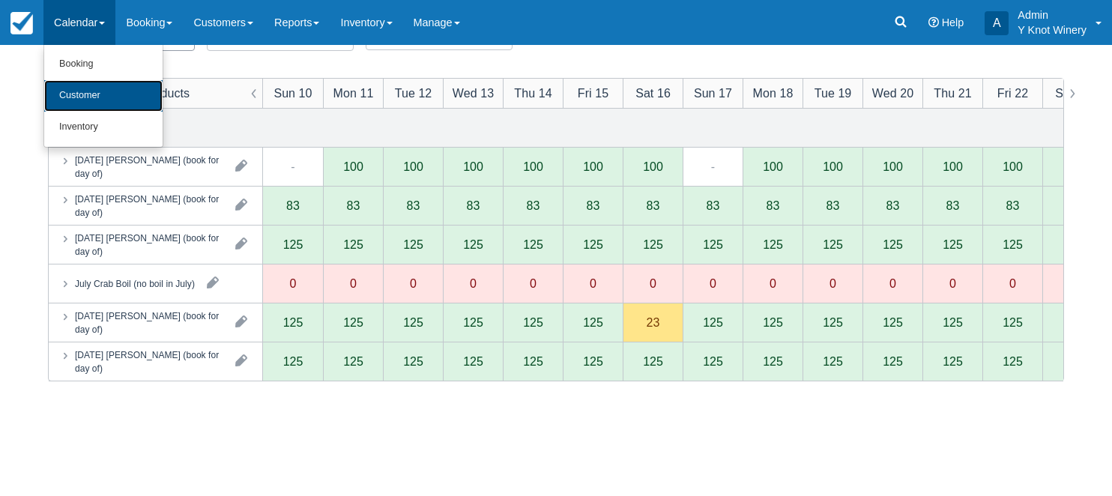
click at [108, 90] on link "Customer" at bounding box center [103, 95] width 118 height 31
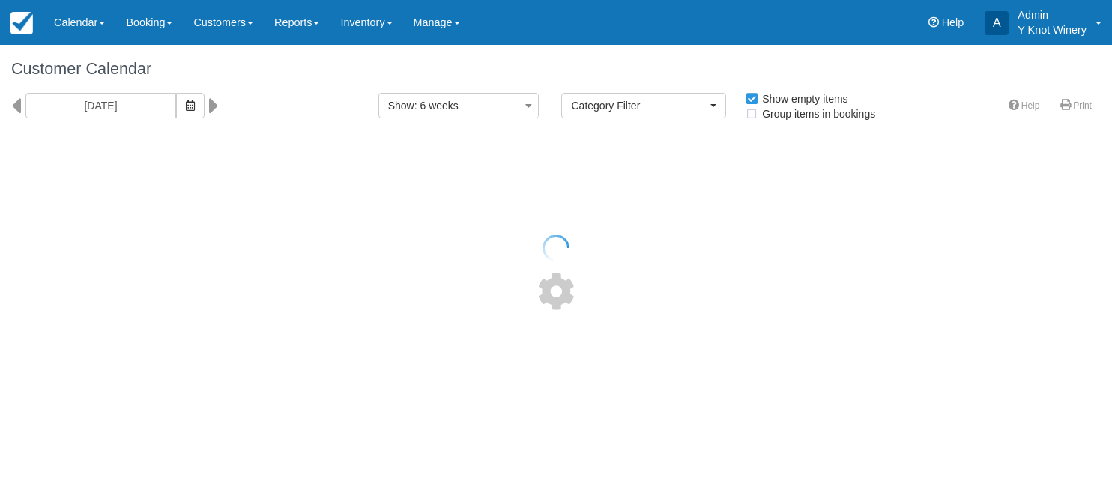
select select
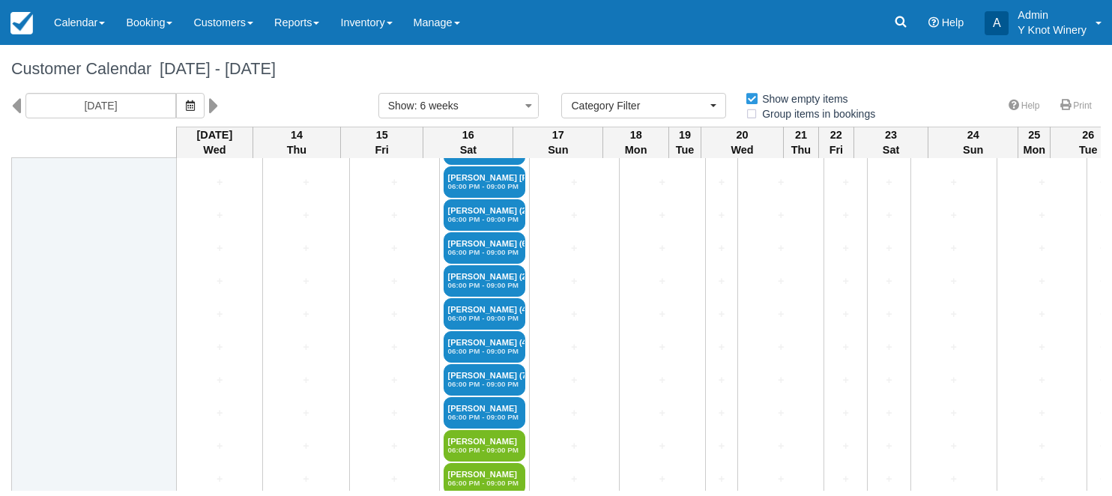
scroll to position [2128, 0]
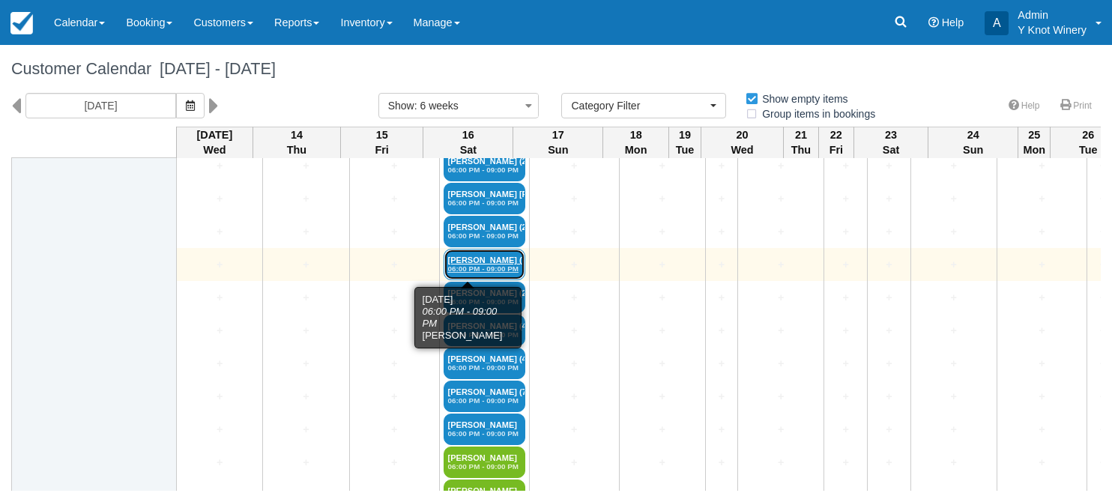
click at [452, 259] on link "[PERSON_NAME] (6) 06:00 PM - 09:00 PM" at bounding box center [485, 264] width 82 height 31
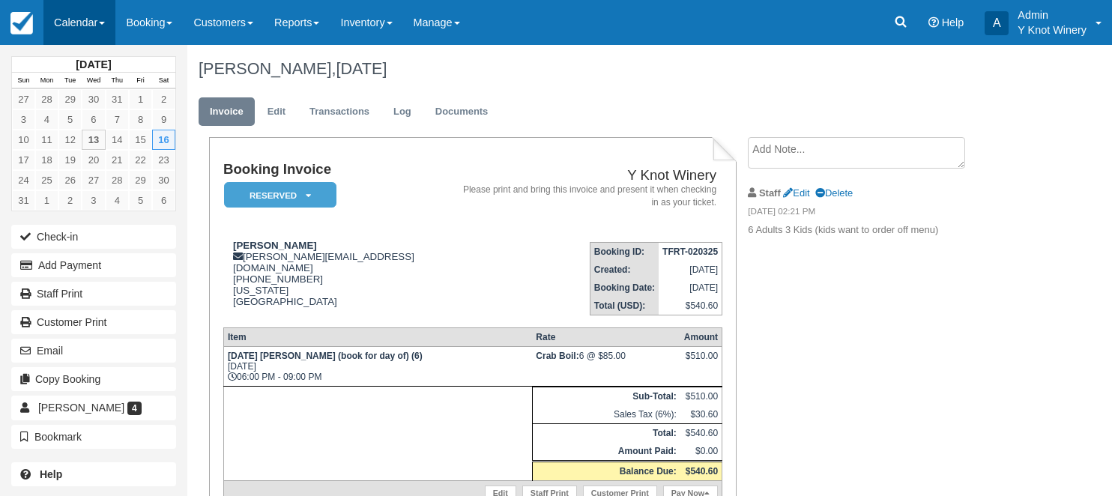
click at [103, 22] on link "Calendar" at bounding box center [79, 22] width 72 height 45
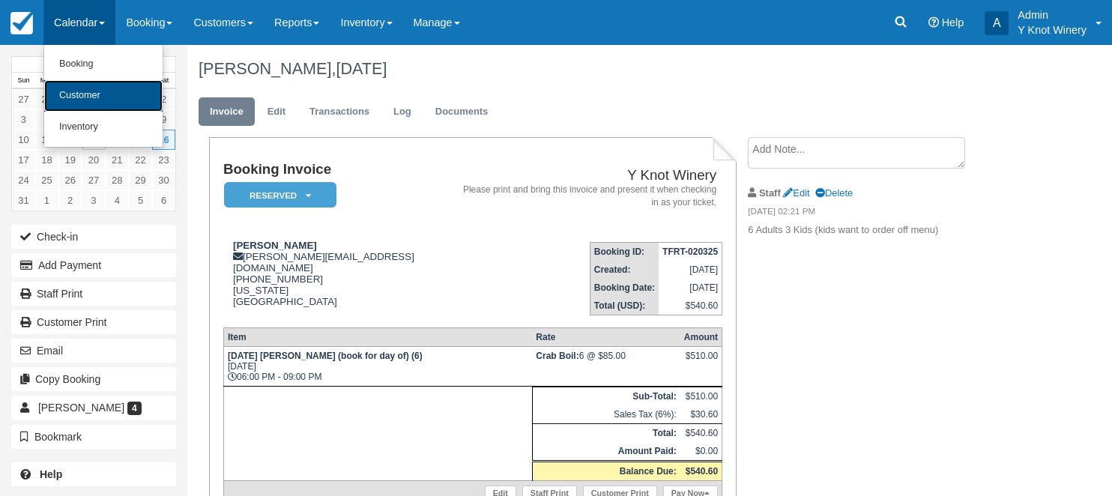
click at [110, 97] on link "Customer" at bounding box center [103, 95] width 118 height 31
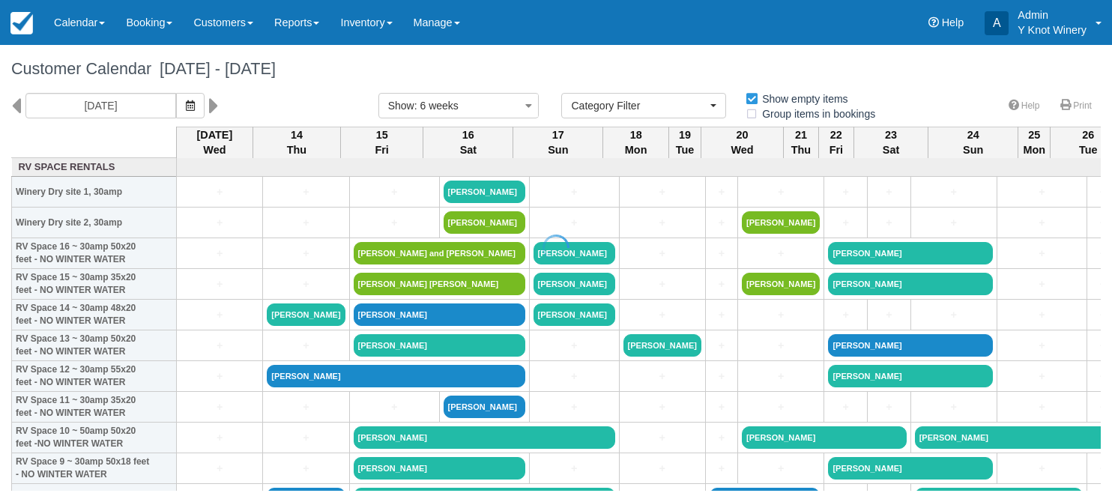
select select
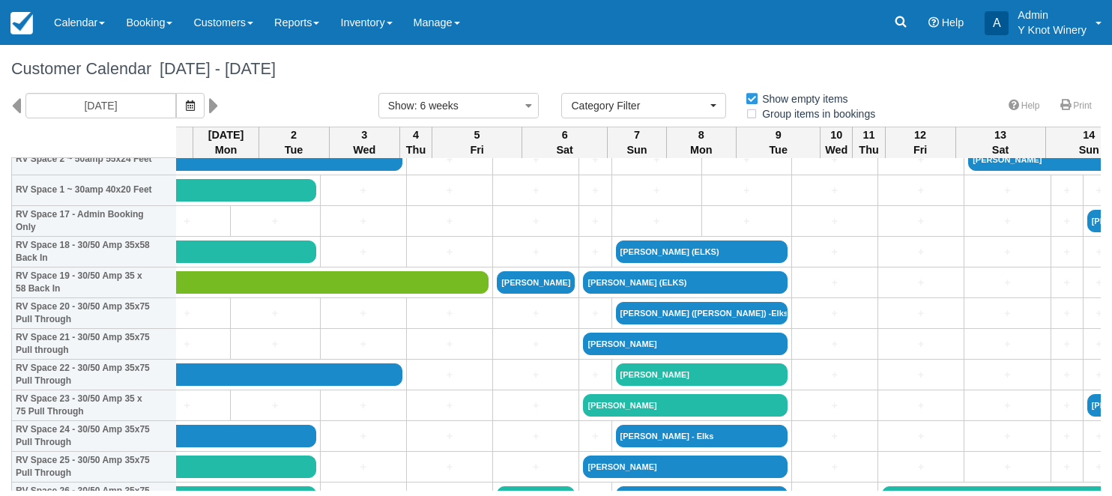
scroll to position [582, 1267]
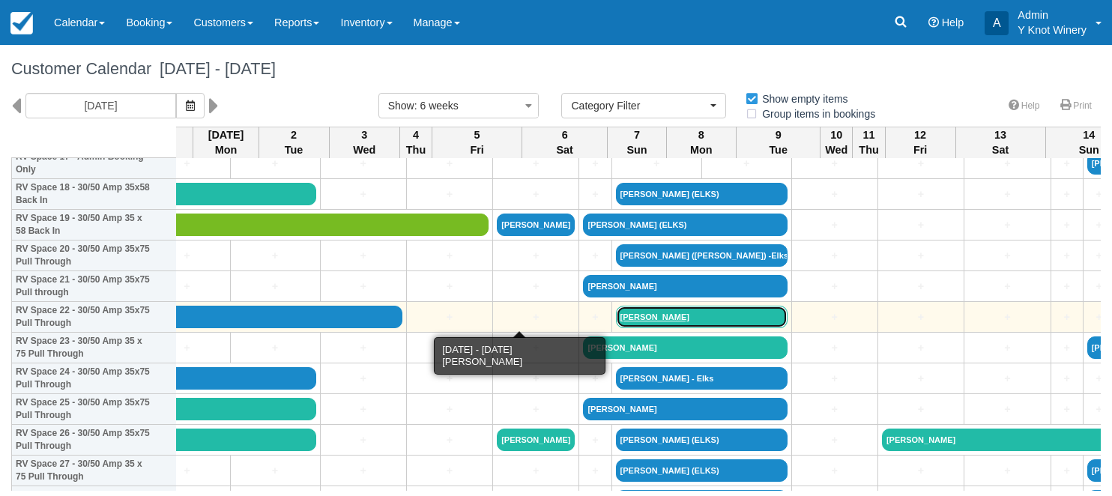
click at [616, 316] on link "Wayne Shroll - elks" at bounding box center [702, 317] width 172 height 22
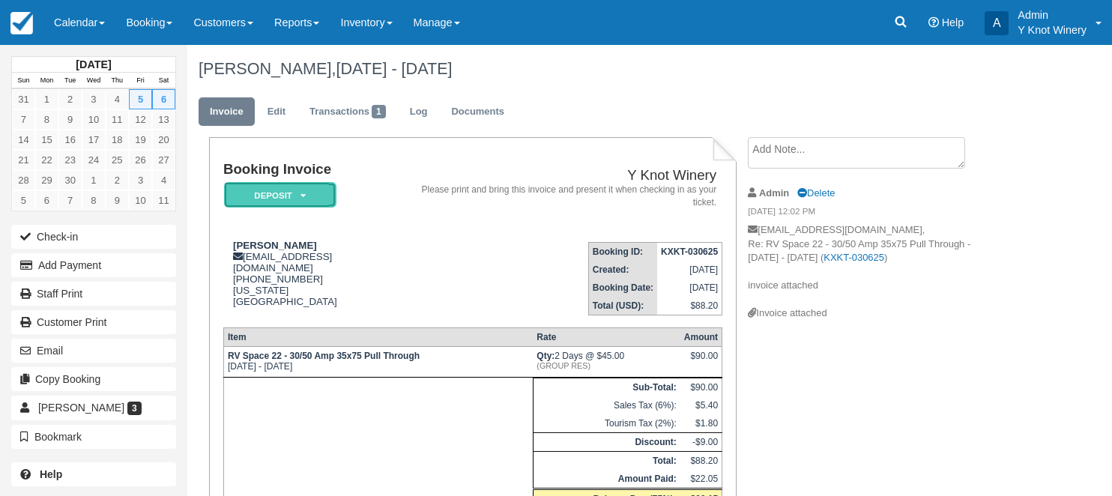
click at [304, 199] on icon at bounding box center [303, 195] width 5 height 9
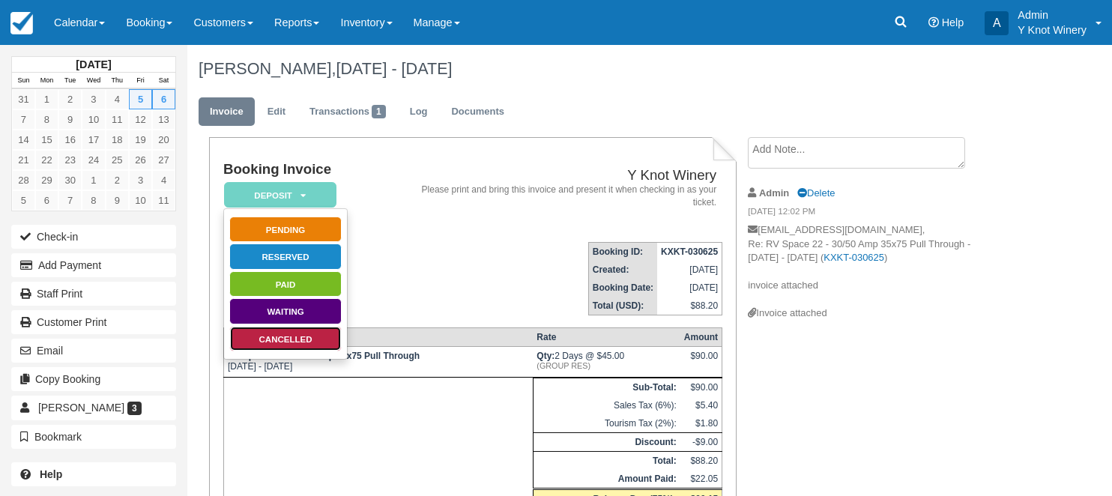
click at [313, 337] on link "Cancelled" at bounding box center [285, 339] width 112 height 26
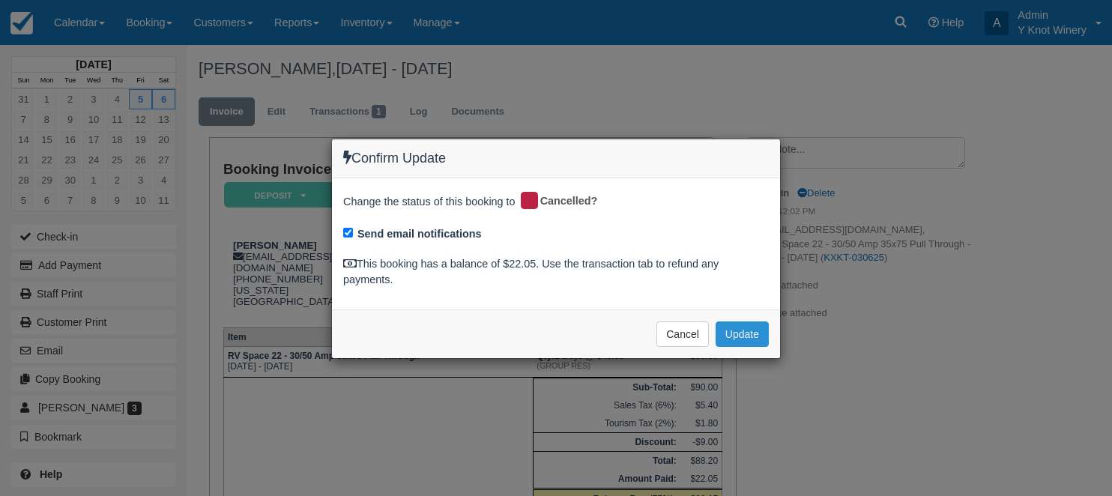
click at [746, 340] on button "Update" at bounding box center [742, 334] width 53 height 25
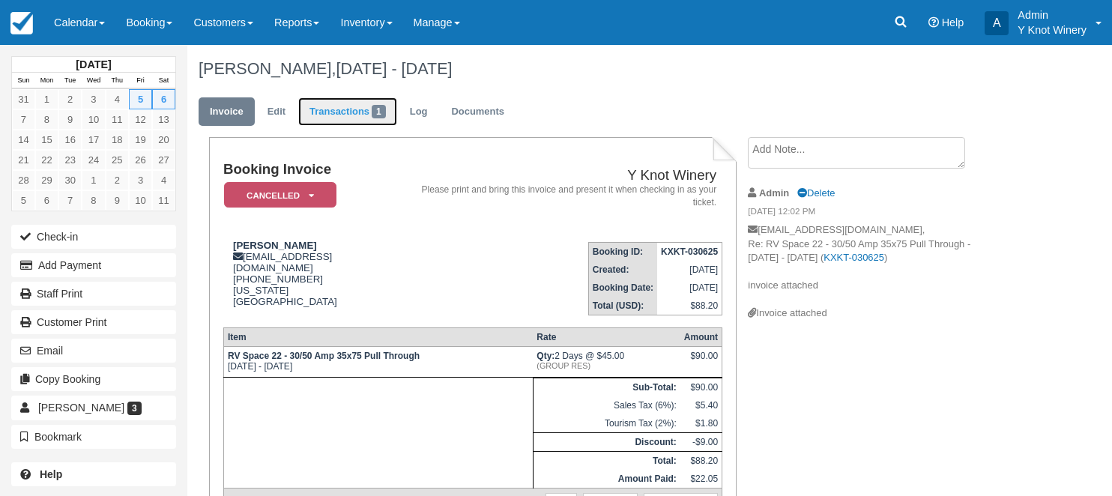
click at [356, 116] on link "Transactions 1" at bounding box center [347, 111] width 99 height 29
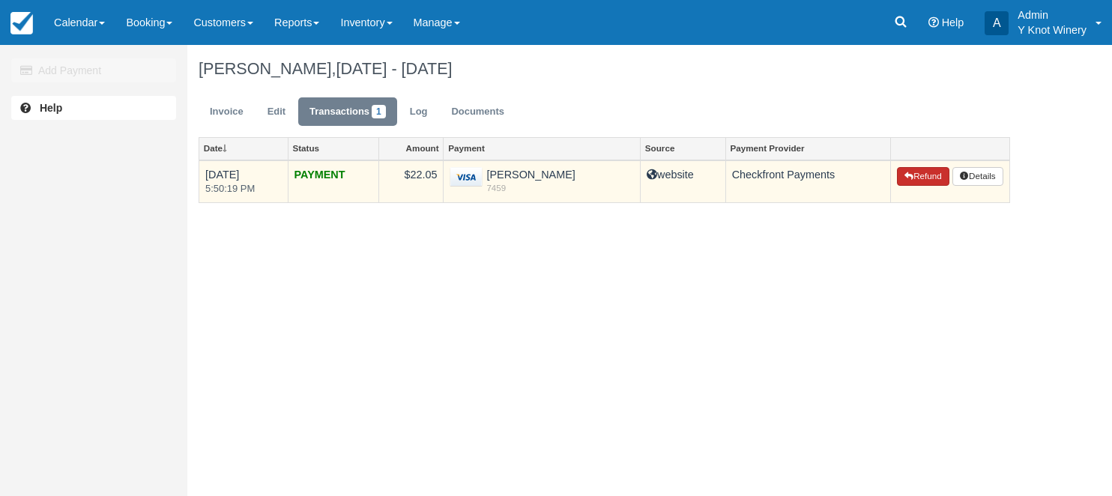
click at [917, 181] on button "Refund" at bounding box center [923, 176] width 52 height 19
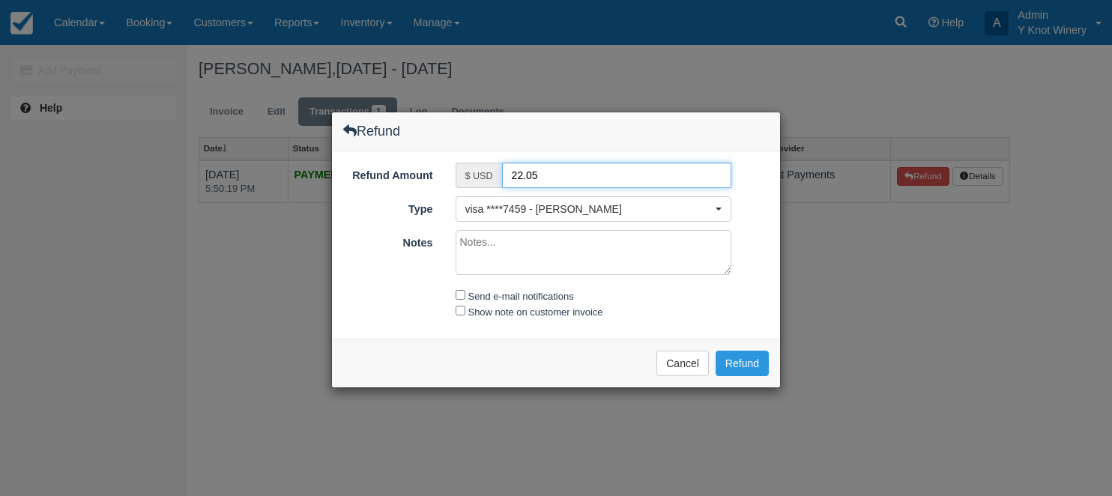
click at [517, 172] on input "22.05" at bounding box center [617, 175] width 230 height 25
type input "12.05"
click at [480, 239] on textarea "Notes" at bounding box center [594, 252] width 277 height 45
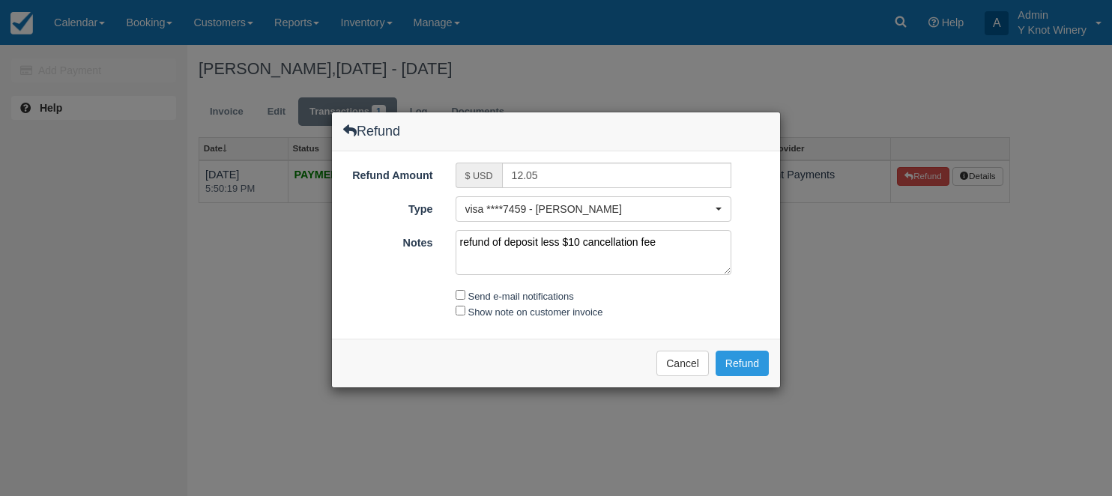
type textarea "refund of deposit less $10 cancellation fee"
click at [463, 306] on input "Show note on customer invoice" at bounding box center [461, 311] width 10 height 10
checkbox input "true"
click at [460, 295] on input "Send e-mail notifications" at bounding box center [461, 295] width 10 height 10
checkbox input "true"
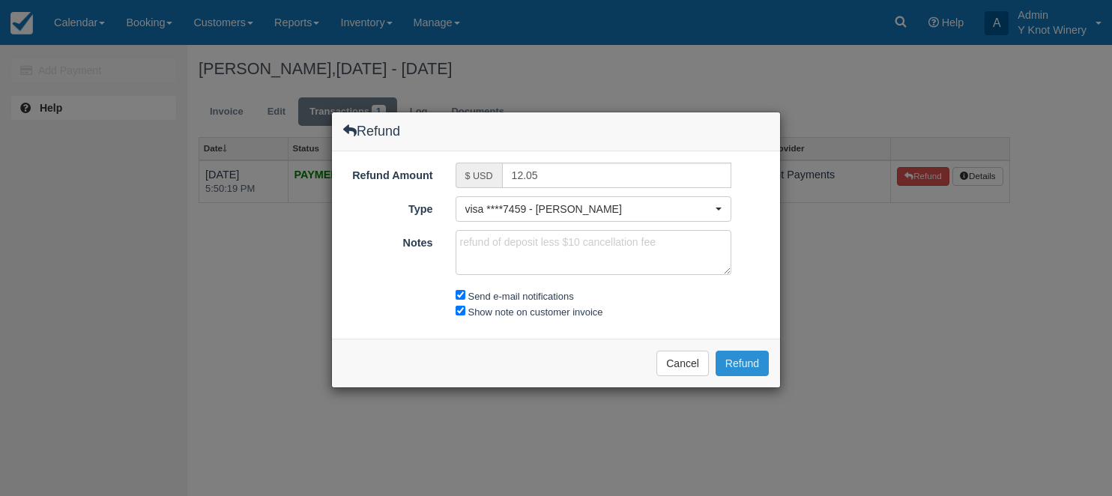
click at [755, 363] on button "Refund" at bounding box center [742, 363] width 53 height 25
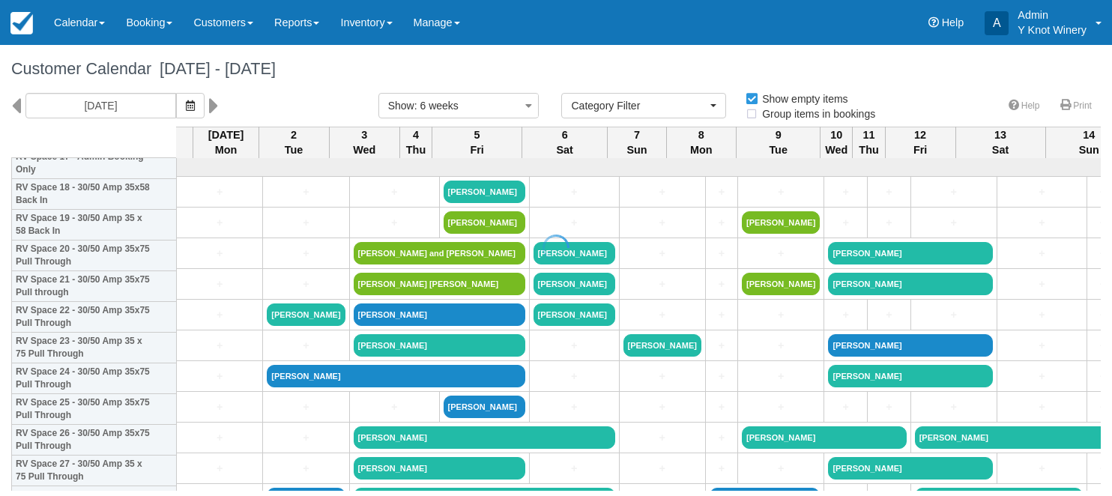
select select
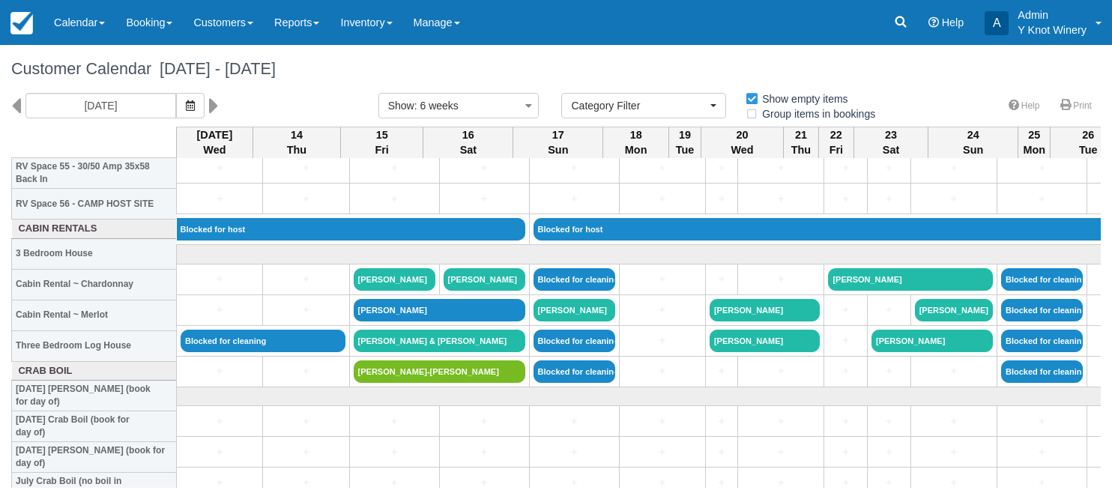
scroll to position [1755, 0]
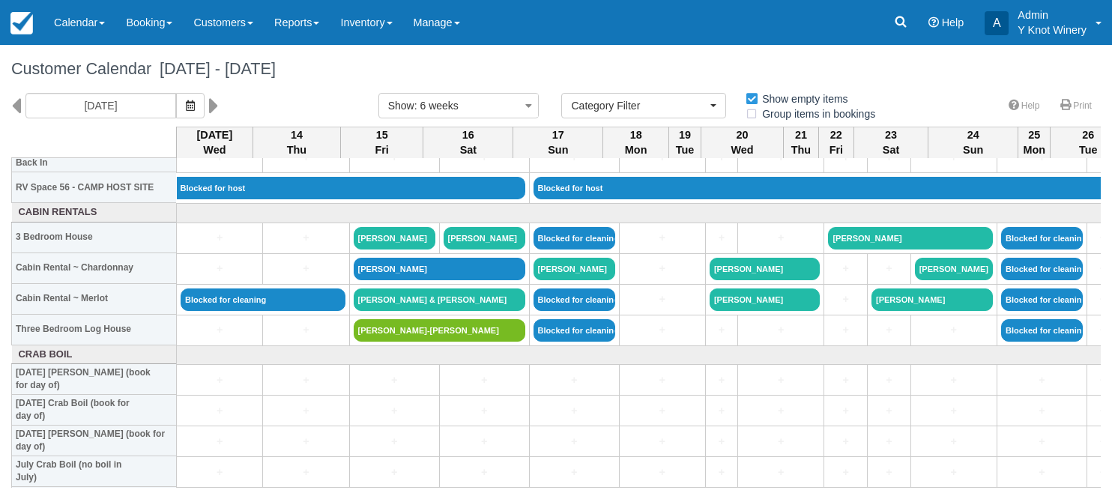
drag, startPoint x: 1096, startPoint y: 214, endPoint x: 1102, endPoint y: 307, distance: 92.4
click at [1111, 284] on html "Menu Calendar Booking Customer Inventory Booking Daily Manifest Daily List Note…" at bounding box center [556, 246] width 1112 height 493
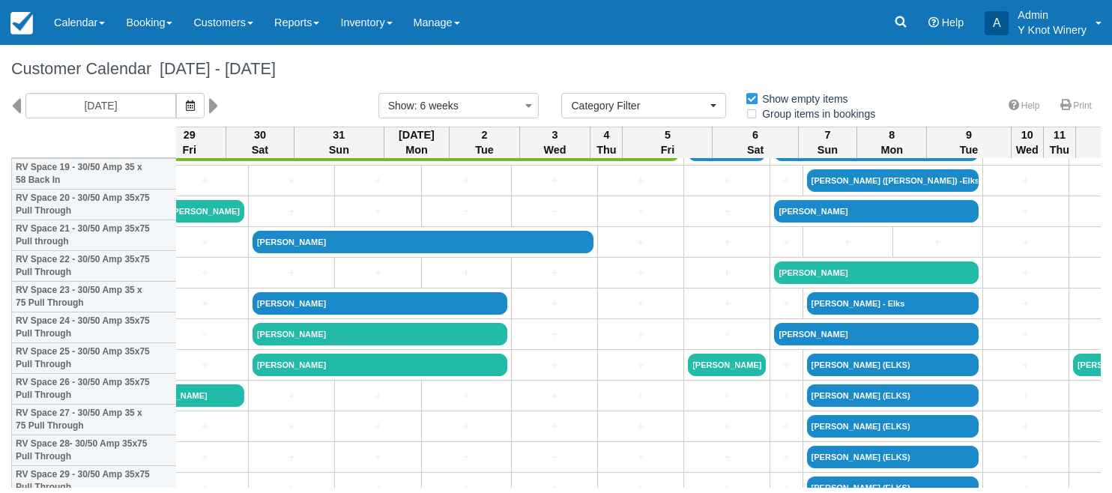
scroll to position [624, 1076]
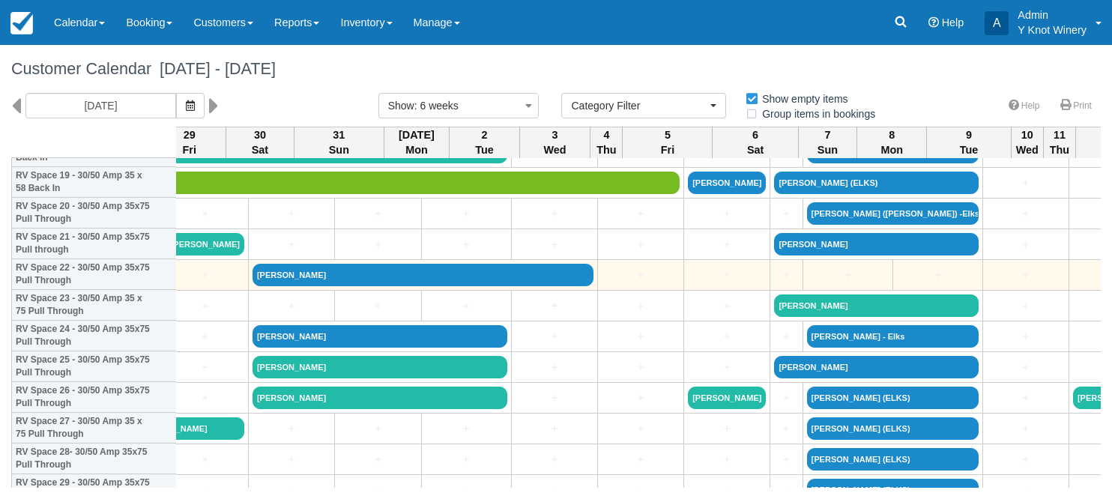
click at [770, 285] on td "+" at bounding box center [786, 275] width 32 height 31
click at [774, 271] on link "+" at bounding box center [786, 276] width 24 height 16
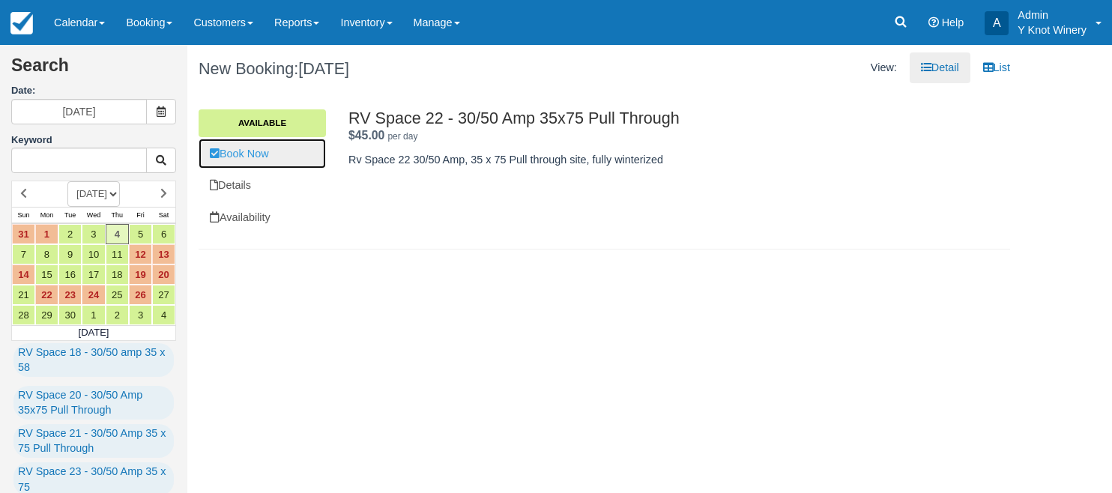
click at [276, 159] on link "Book Now" at bounding box center [262, 154] width 127 height 31
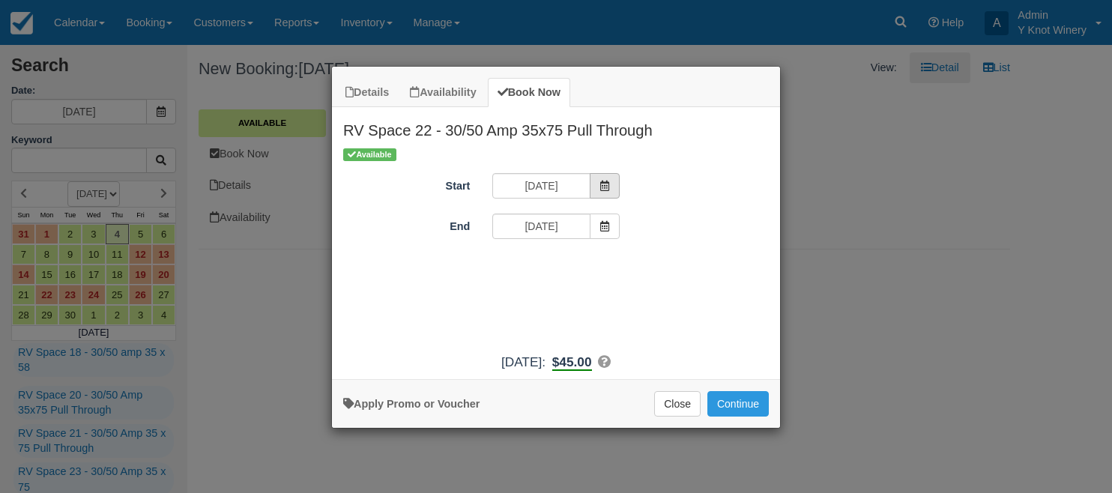
click at [610, 187] on span "Item Modal" at bounding box center [605, 185] width 30 height 25
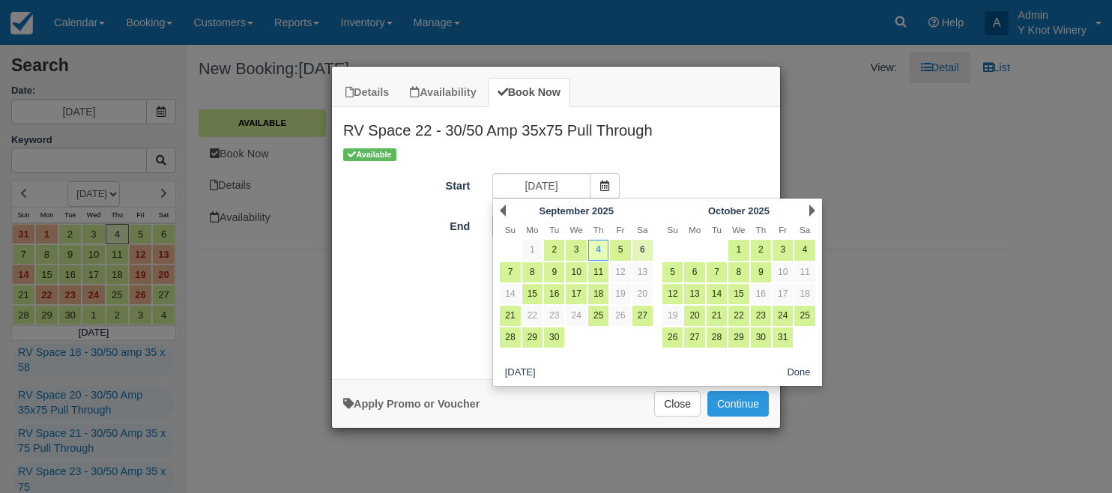
click at [645, 253] on link "6" at bounding box center [643, 250] width 20 height 20
type input "09/06/25"
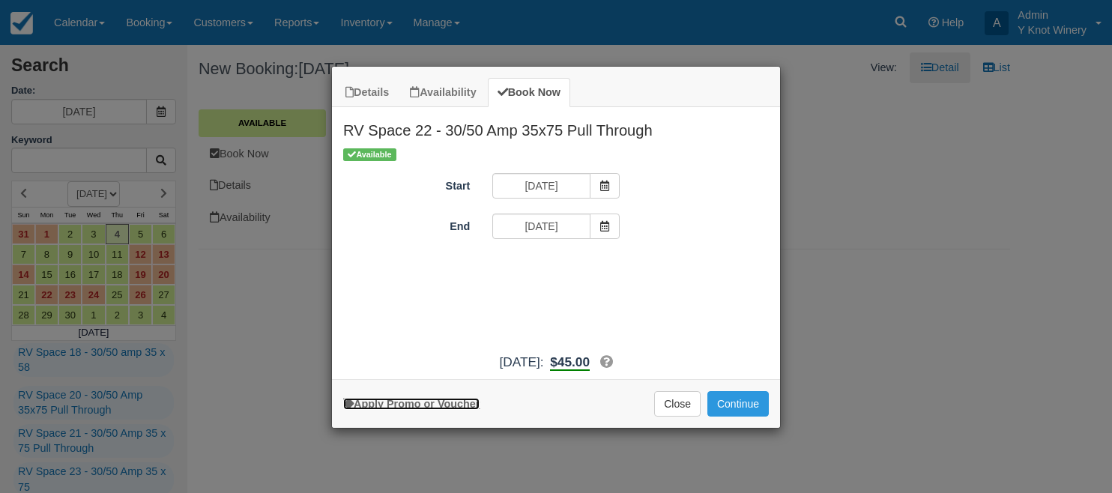
click at [447, 403] on link "Apply Promo or Voucher" at bounding box center [411, 404] width 136 height 12
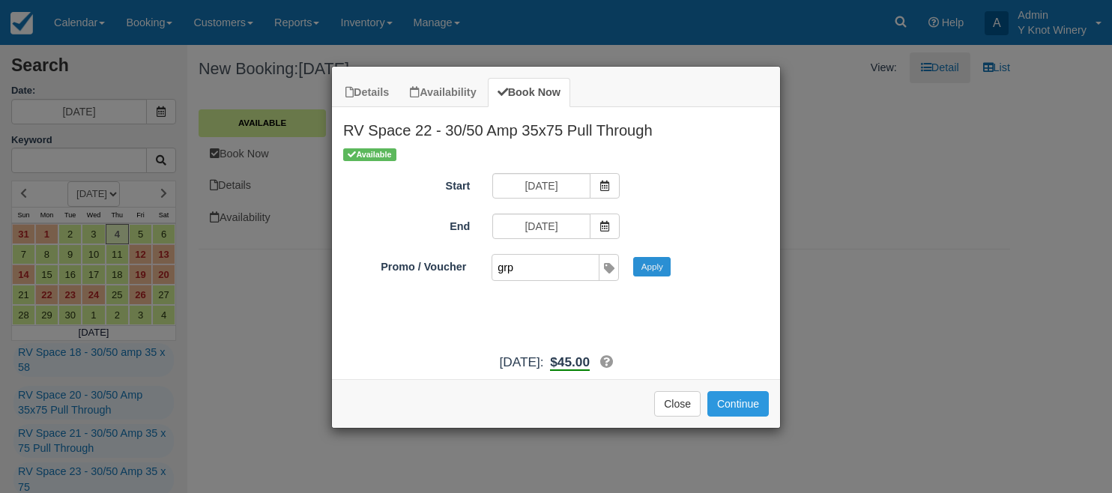
type input "grp"
click at [661, 271] on button "Apply" at bounding box center [651, 266] width 37 height 19
click at [745, 406] on button "Continue" at bounding box center [737, 403] width 61 height 25
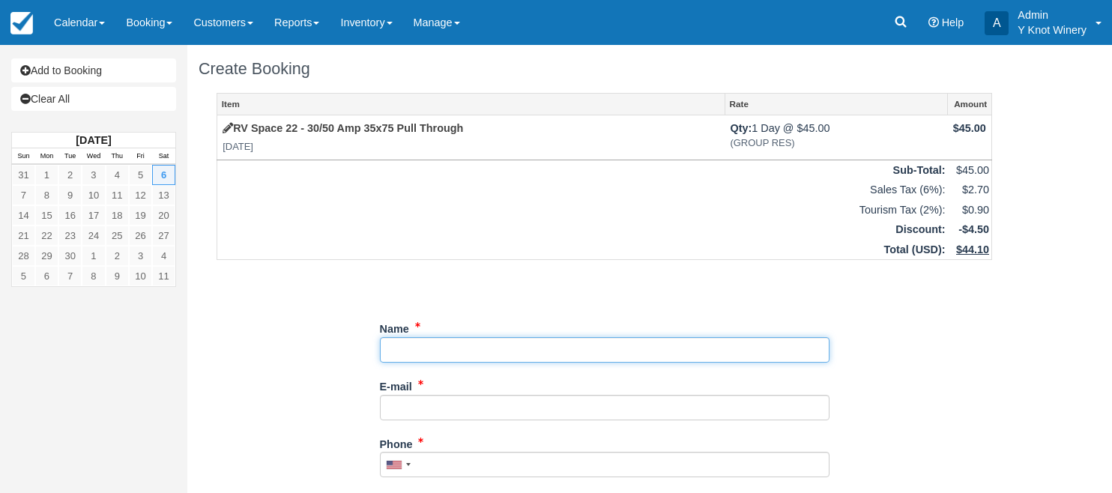
click at [403, 346] on input "Name" at bounding box center [605, 349] width 450 height 25
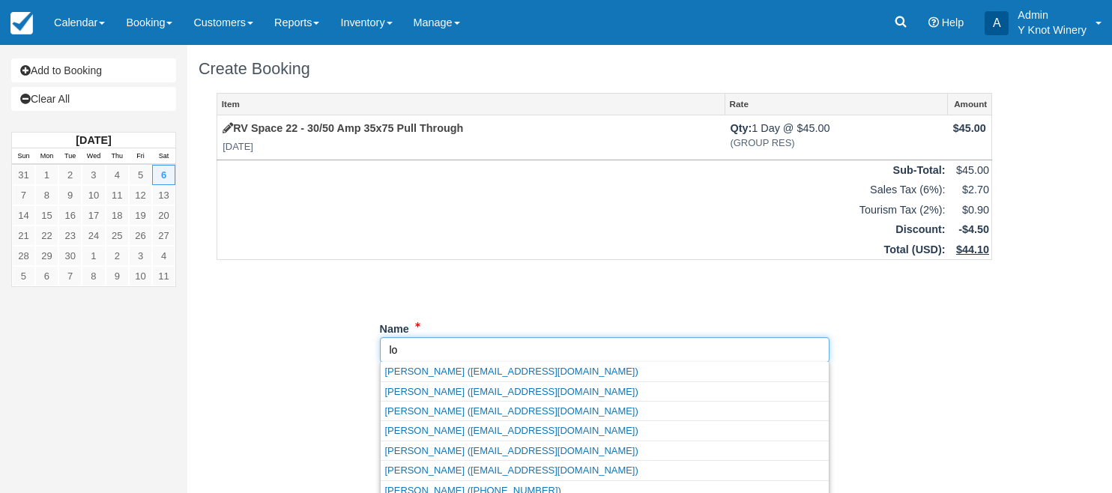
type input "l"
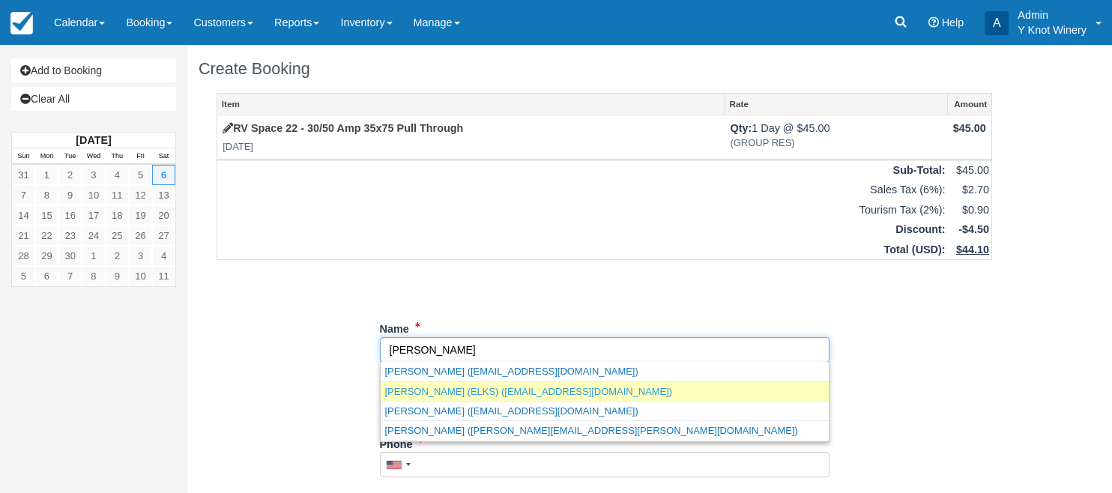
click at [493, 396] on link "[PERSON_NAME] (ELKS) ([EMAIL_ADDRESS][DOMAIN_NAME])" at bounding box center [605, 391] width 448 height 19
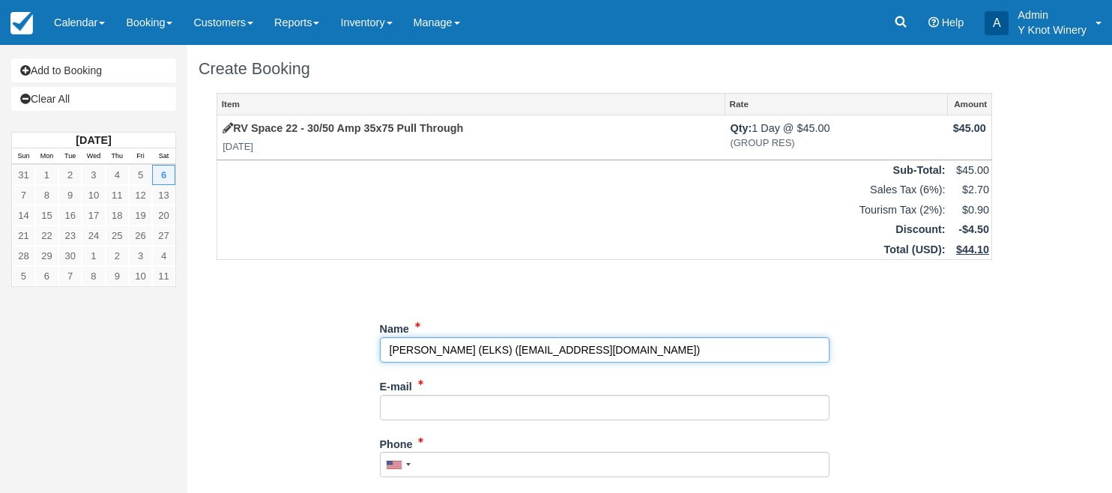
type input "[PERSON_NAME] (ELKS)"
type input "[EMAIL_ADDRESS][DOMAIN_NAME]"
type input "[PHONE_NUMBER]"
select select "ID"
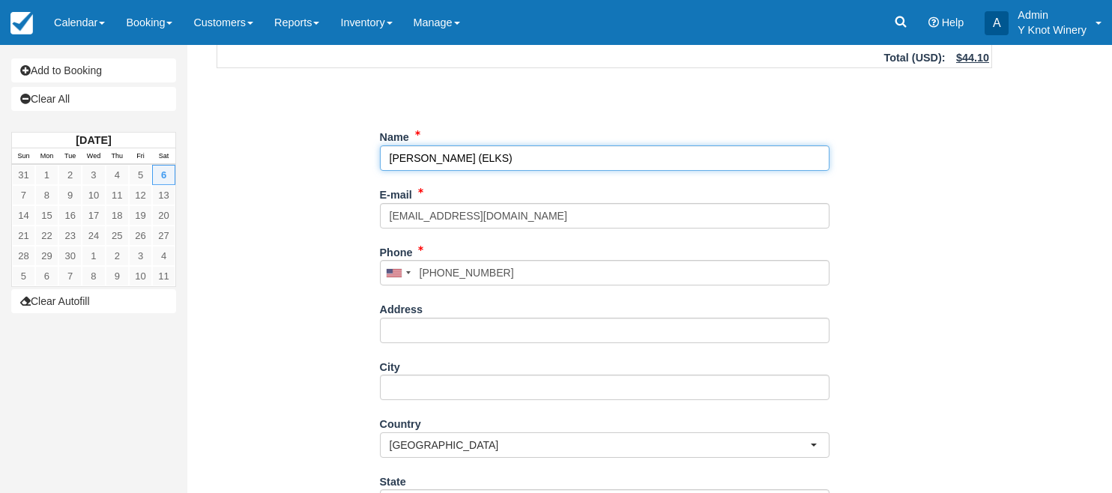
scroll to position [394, 0]
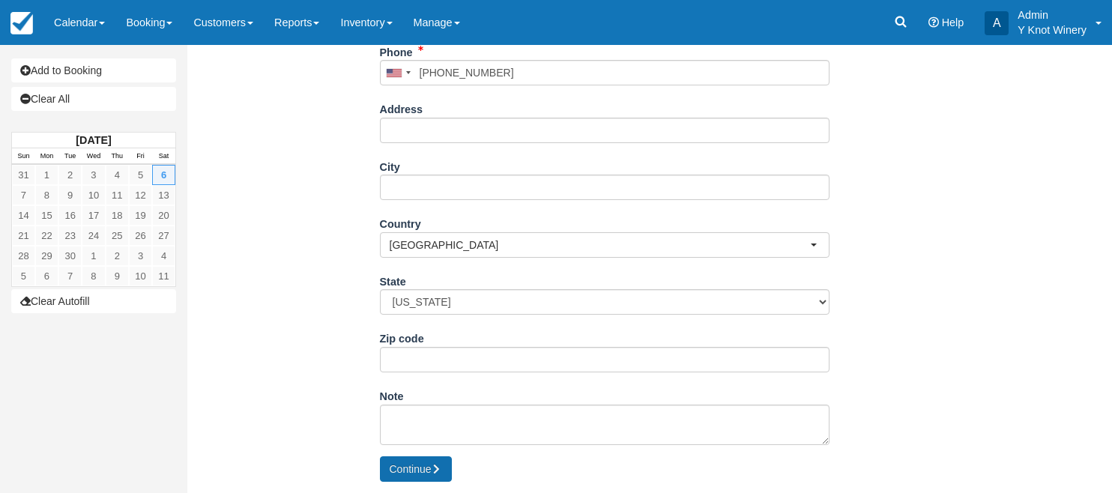
type input "[PERSON_NAME] (ELKS)"
click at [399, 469] on button "Continue" at bounding box center [416, 468] width 72 height 25
